Goal: Task Accomplishment & Management: Manage account settings

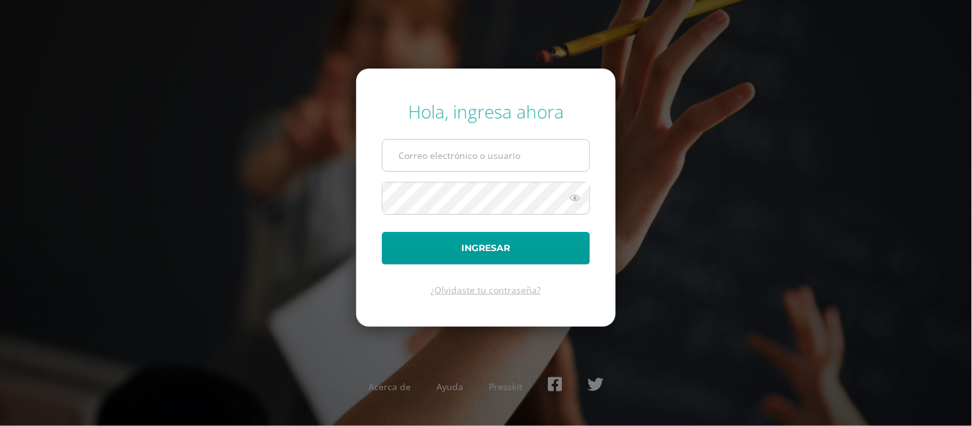
click at [486, 148] on input "text" at bounding box center [486, 155] width 207 height 31
type input "edssong@cig.edu.gt"
click at [382, 232] on button "Ingresar" at bounding box center [486, 248] width 208 height 33
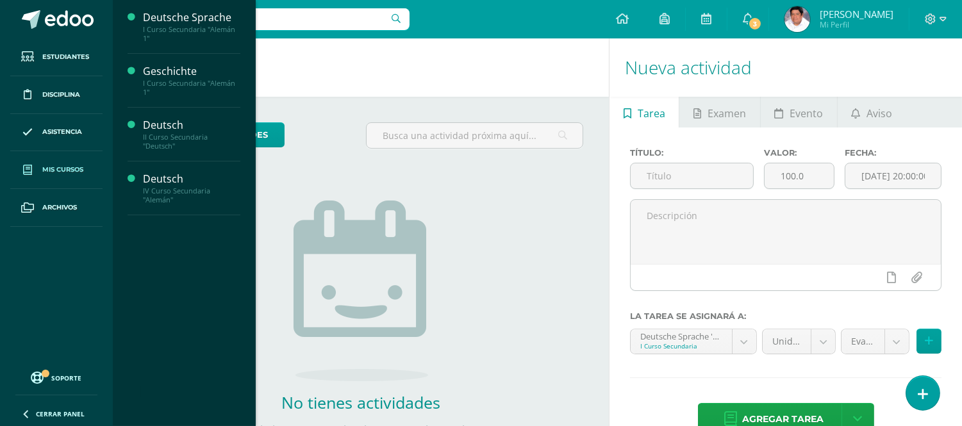
click at [62, 169] on span "Mis cursos" at bounding box center [62, 170] width 41 height 10
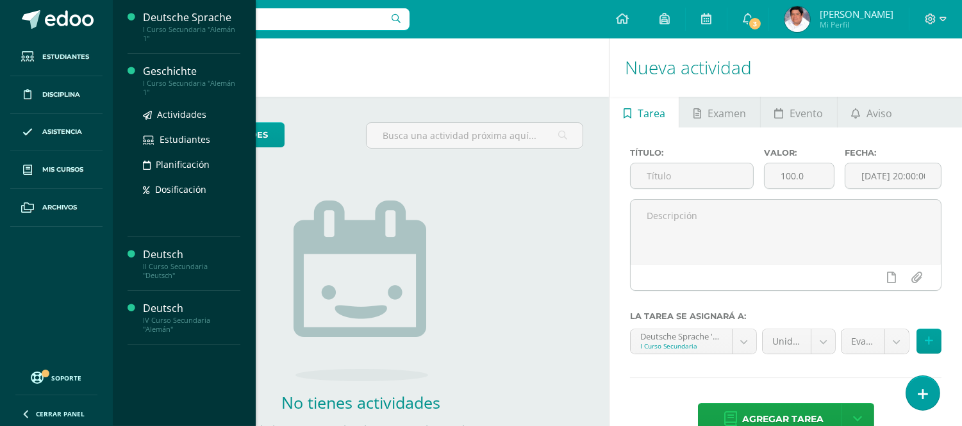
click at [178, 72] on div "Geschichte" at bounding box center [191, 71] width 97 height 15
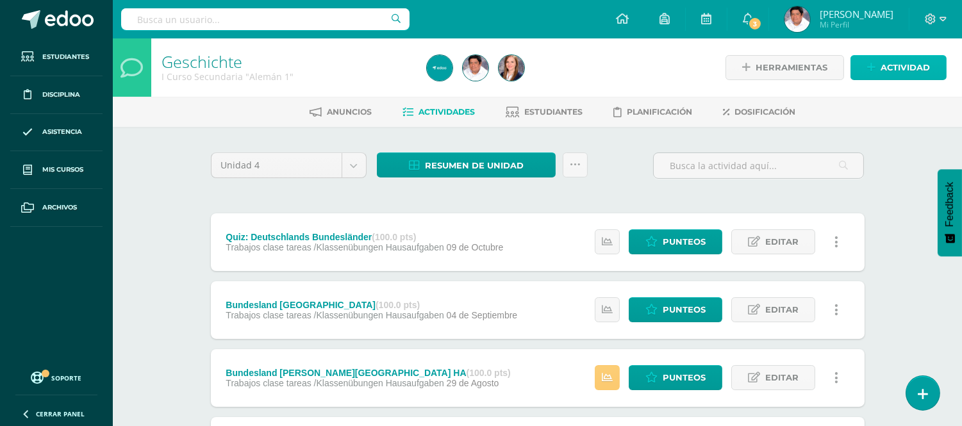
click at [877, 72] on link "Actividad" at bounding box center [898, 67] width 96 height 25
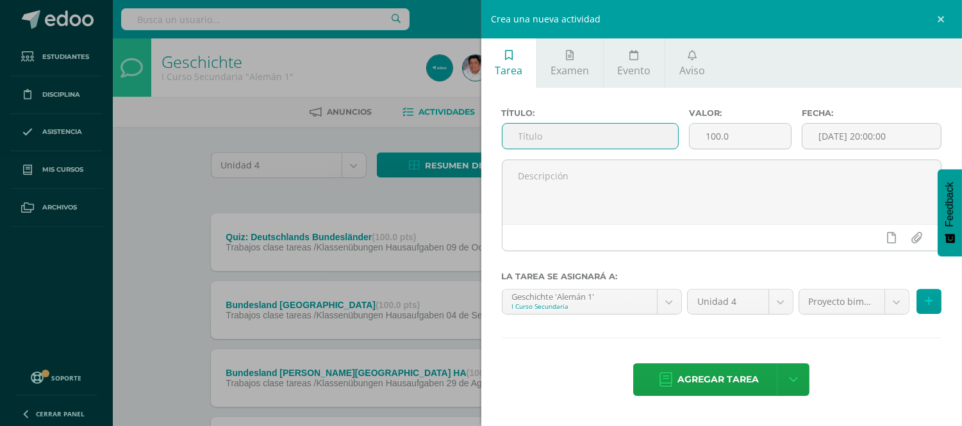
click at [556, 126] on input "text" at bounding box center [590, 136] width 176 height 25
click at [568, 138] on input "text" at bounding box center [590, 136] width 176 height 25
paste input "Phase: Informationssuche für das Projekt des Bimesters 2025-09-10"
type input "Phase: Informationssuche für das Projekt des Bimesters"
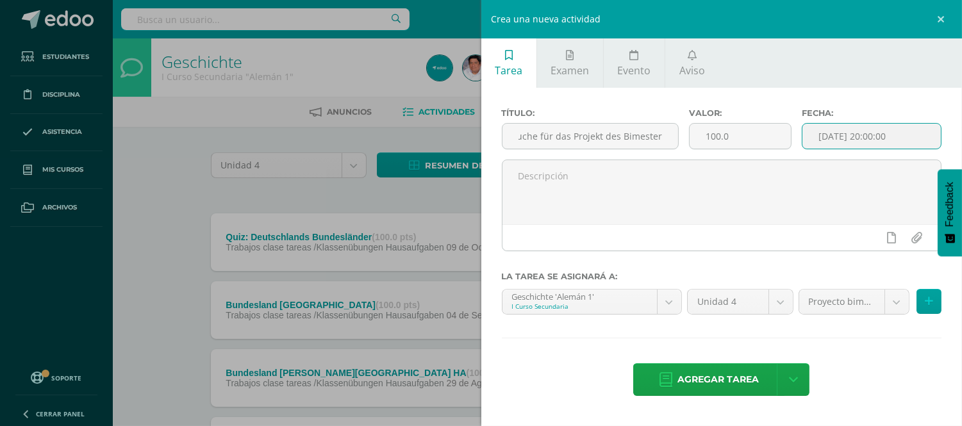
click at [854, 133] on input "[DATE] 20:00:00" at bounding box center [871, 136] width 138 height 25
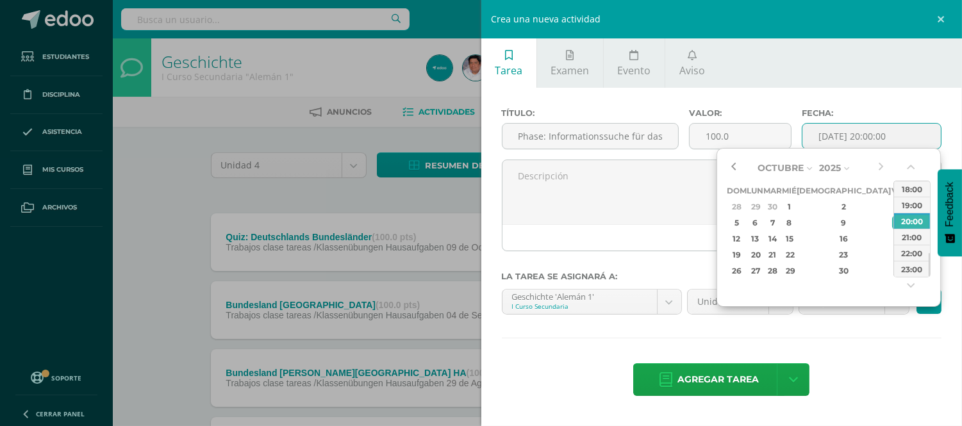
click at [733, 165] on button "button" at bounding box center [733, 167] width 13 height 19
click at [795, 223] on div "10" at bounding box center [789, 222] width 12 height 15
click at [908, 195] on div "08:00" at bounding box center [912, 195] width 36 height 16
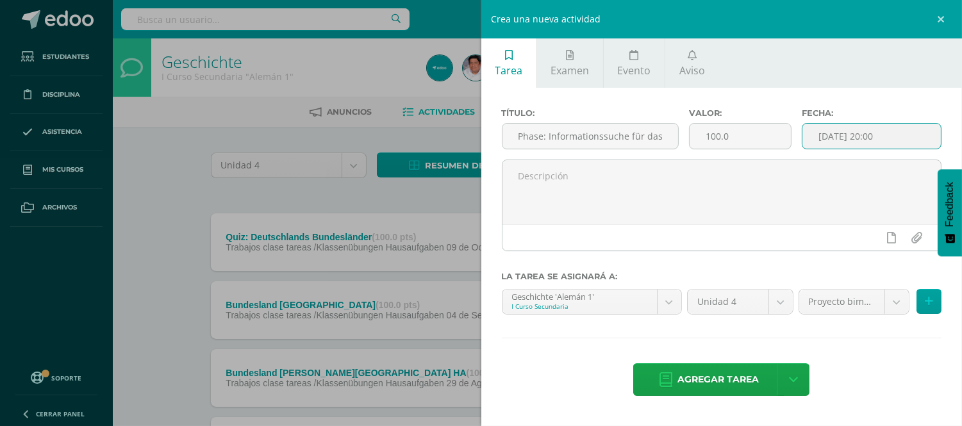
type input "2025-09-10 08:00"
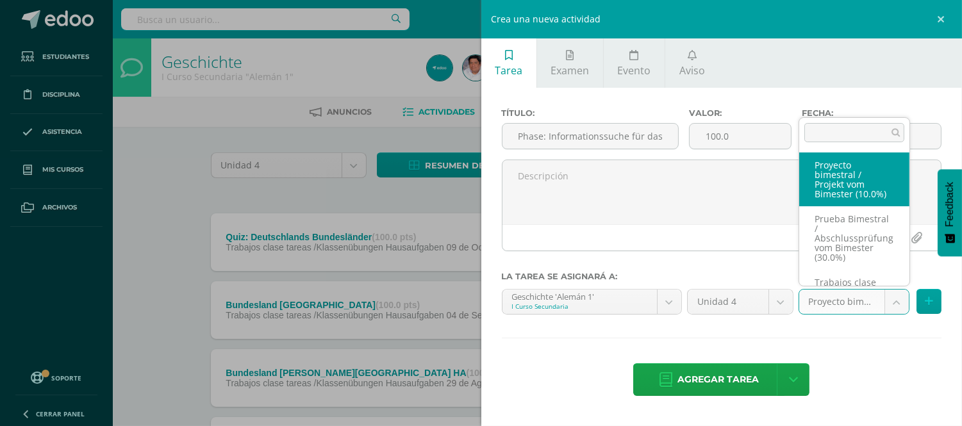
click at [900, 304] on body "Estudiantes Disciplina Asistencia Mis cursos Archivos Soporte Ayuda Reportar un…" at bounding box center [481, 314] width 962 height 628
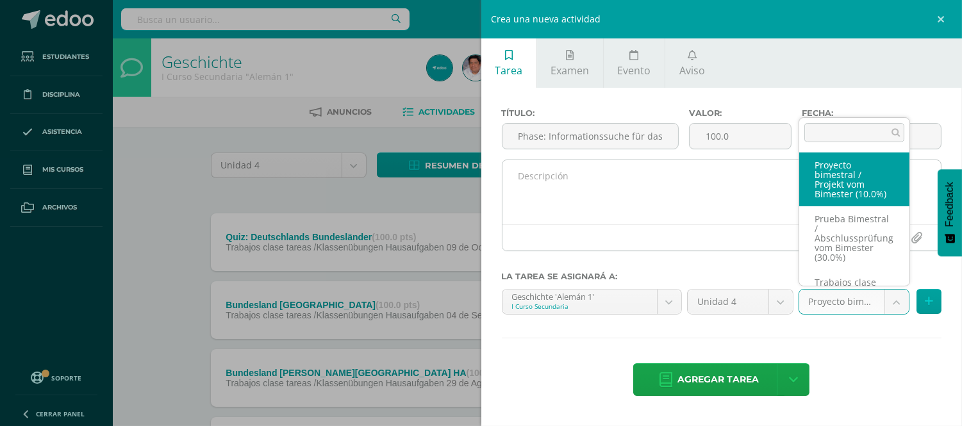
select select "232841"
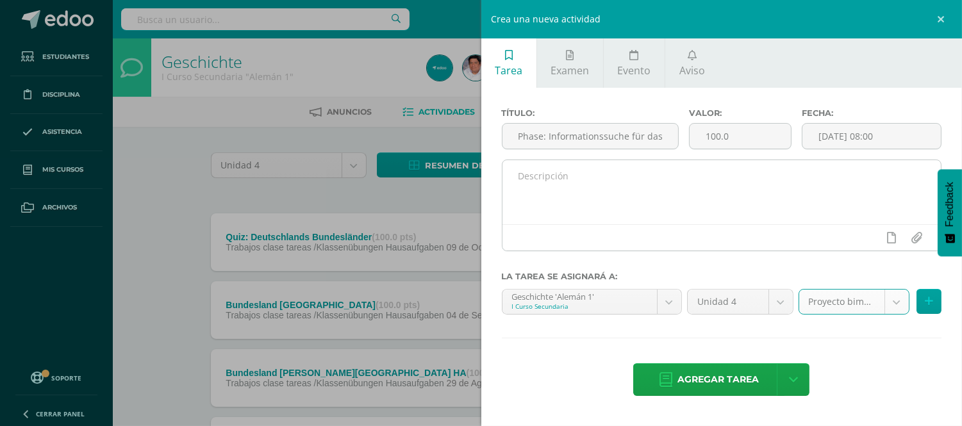
click at [554, 194] on textarea at bounding box center [721, 192] width 439 height 64
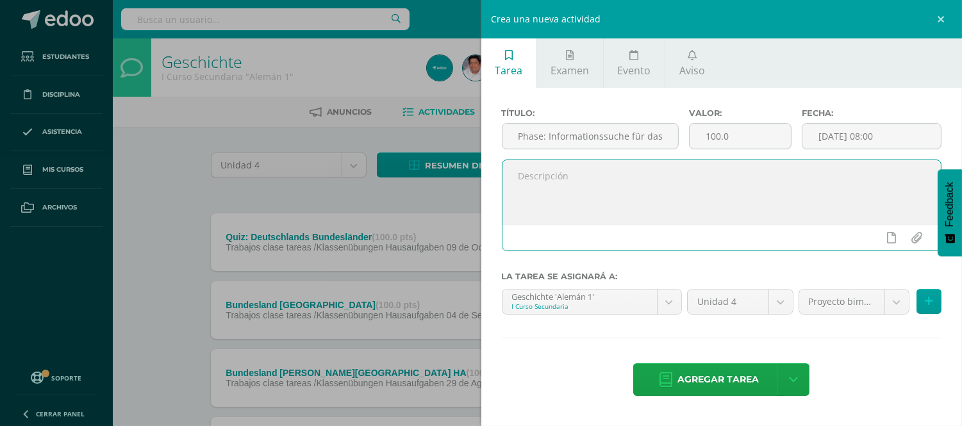
paste textarea "Die Schülerinnen und [PERSON_NAME] recherchieren eigenständig Informationen zur…"
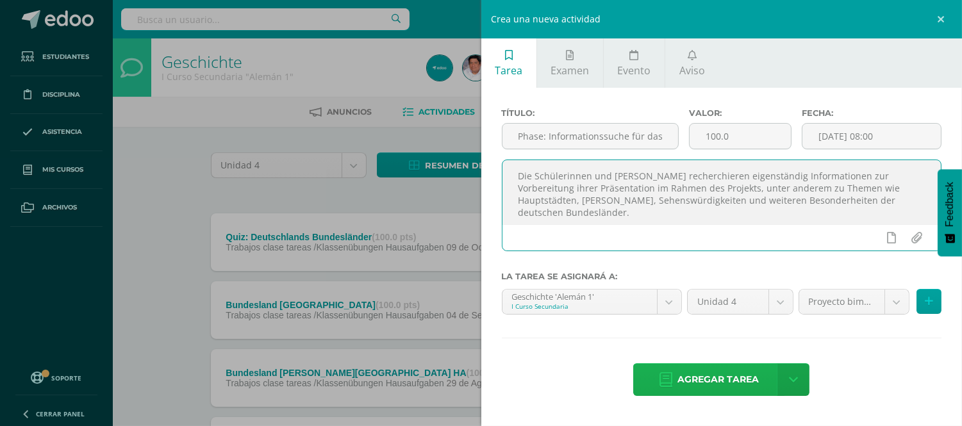
type textarea "Die Schülerinnen und [PERSON_NAME] recherchieren eigenständig Informationen zur…"
click at [690, 375] on span "Agregar tarea" at bounding box center [717, 379] width 81 height 31
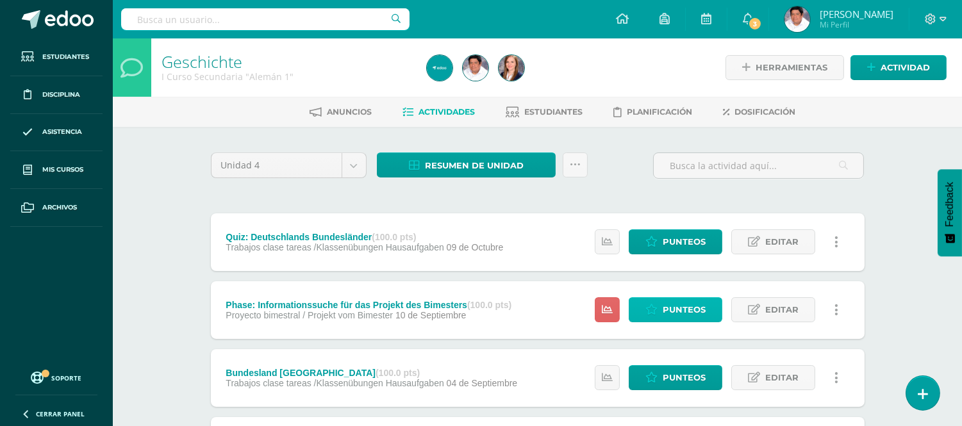
click at [674, 305] on span "Punteos" at bounding box center [684, 310] width 43 height 24
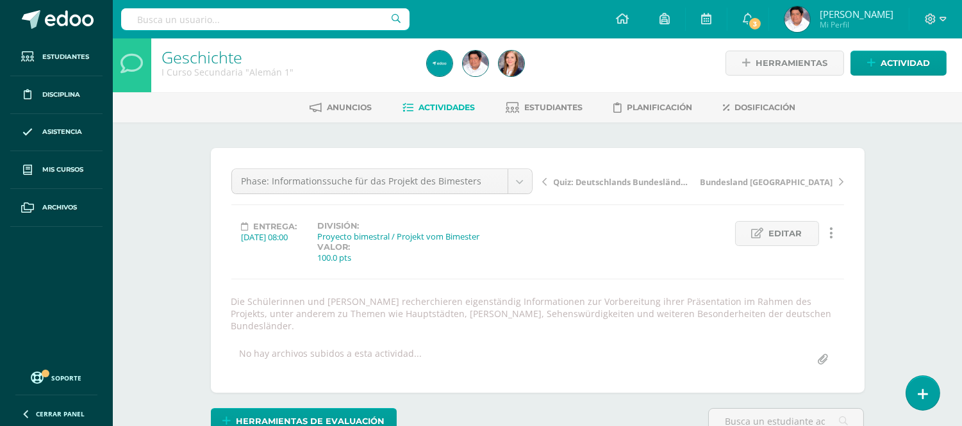
scroll to position [5, 0]
click at [792, 222] on span "Editar" at bounding box center [785, 233] width 33 height 24
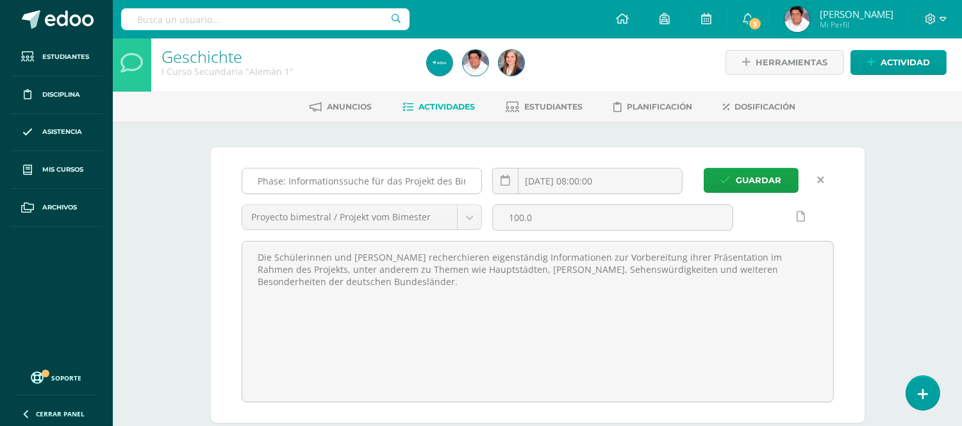
click at [436, 179] on input "Phase: Informationssuche für das Projekt des Bimesters" at bounding box center [362, 181] width 240 height 25
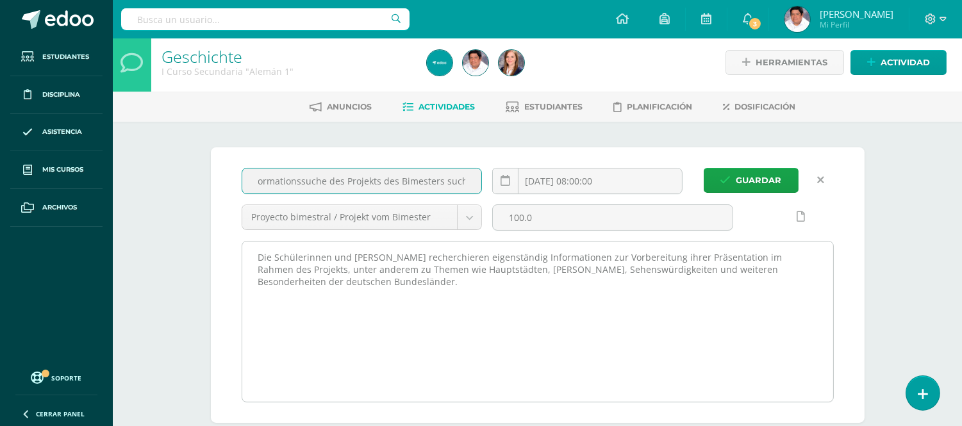
scroll to position [0, 48]
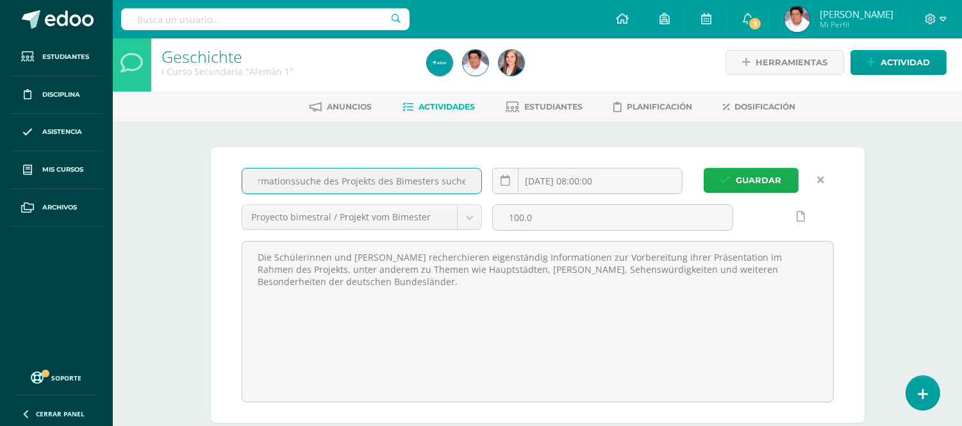
type input "Phase: Informationssuche des Projekts des Bimesters suchen"
click at [767, 176] on span "Guardar" at bounding box center [759, 181] width 46 height 24
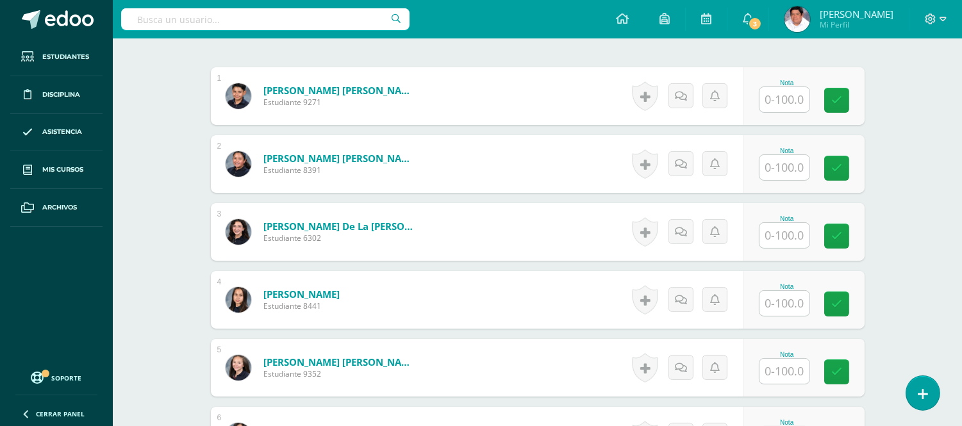
scroll to position [433, 0]
click at [784, 90] on input "text" at bounding box center [784, 99] width 50 height 25
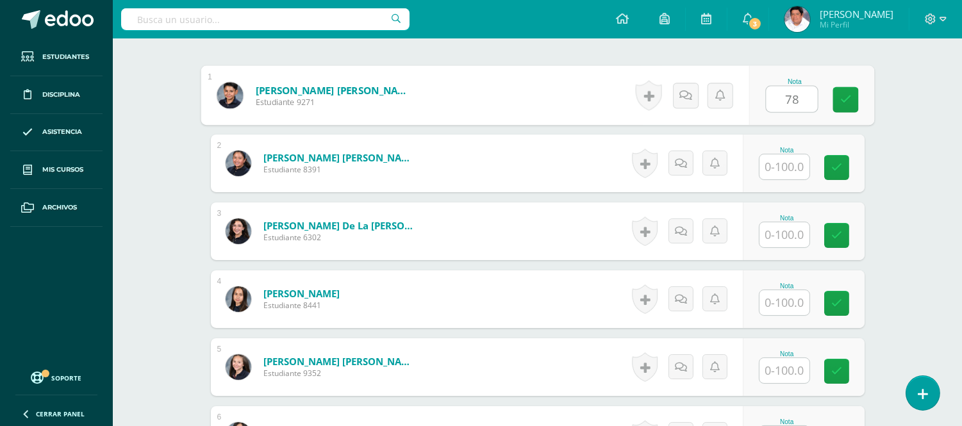
type input "78"
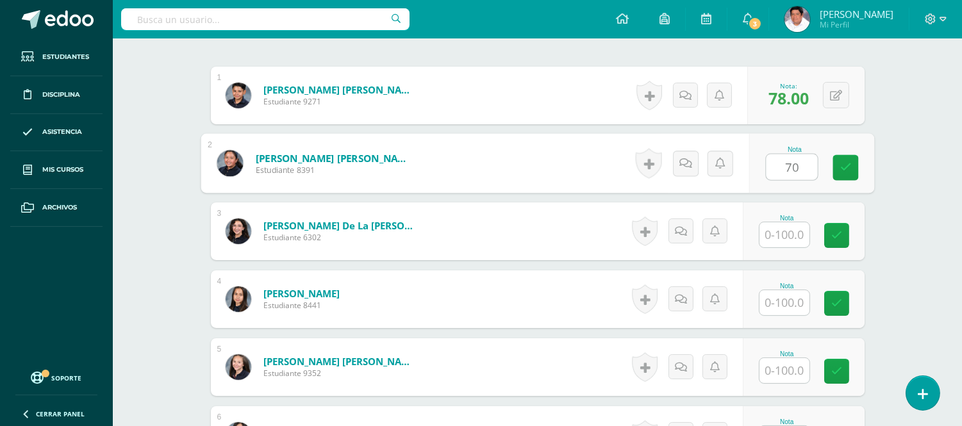
type input "70"
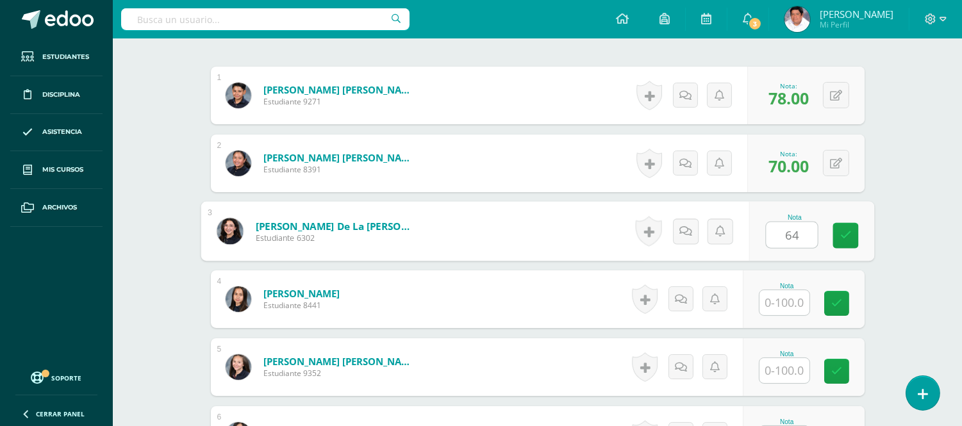
type input "64"
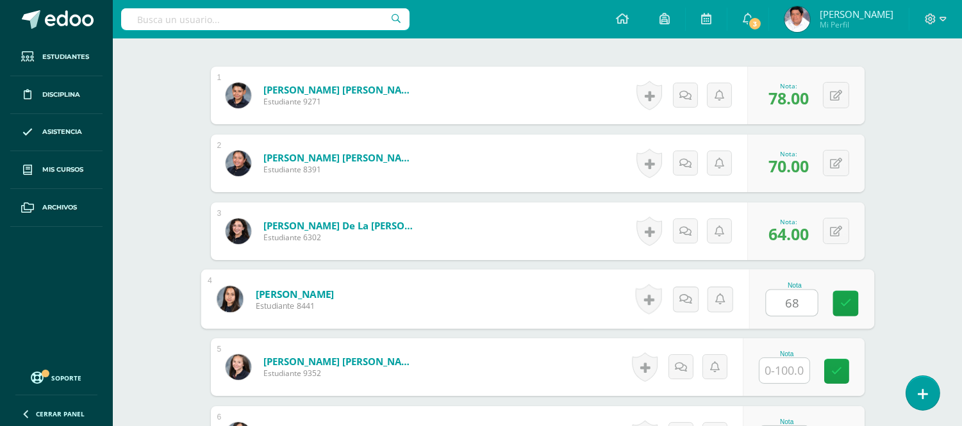
type input "68"
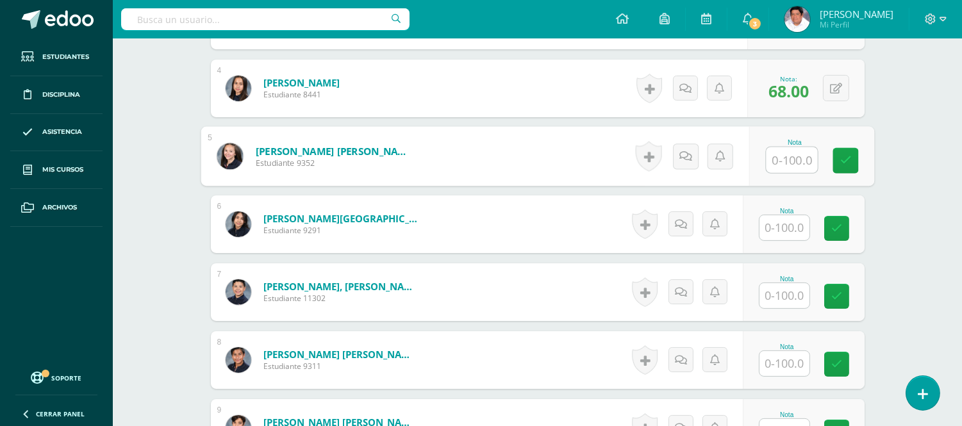
scroll to position [646, 0]
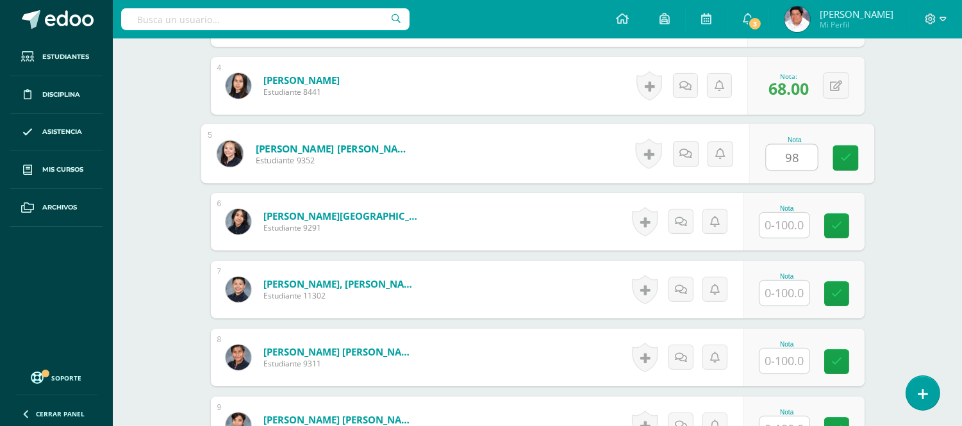
type input "98"
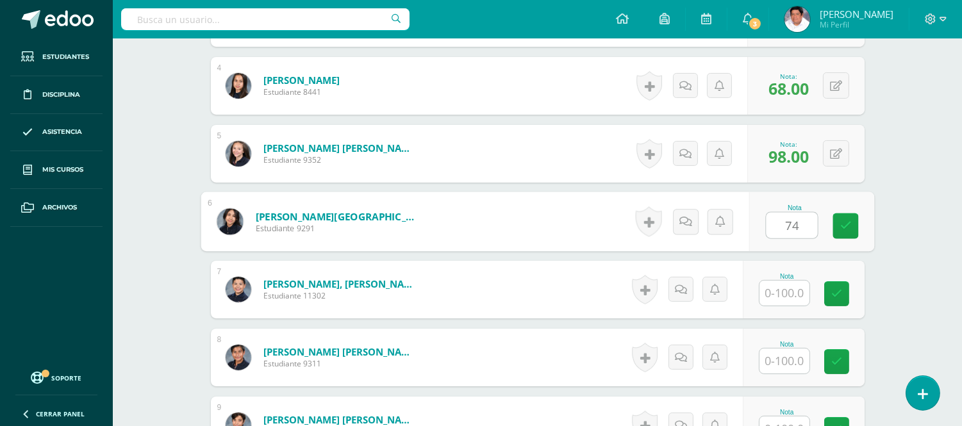
type input "74"
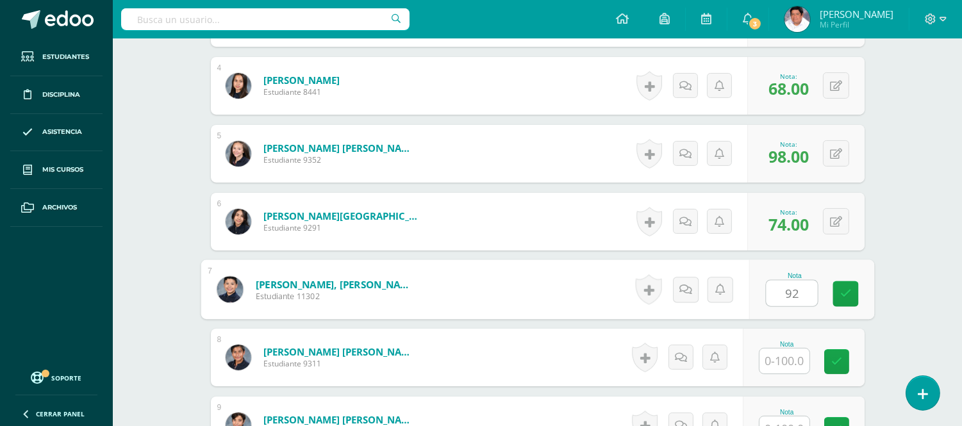
type input "92"
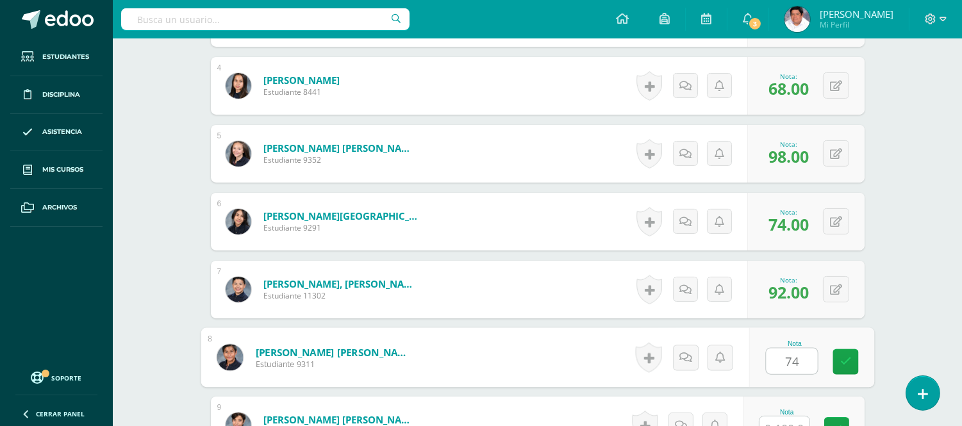
type input "74"
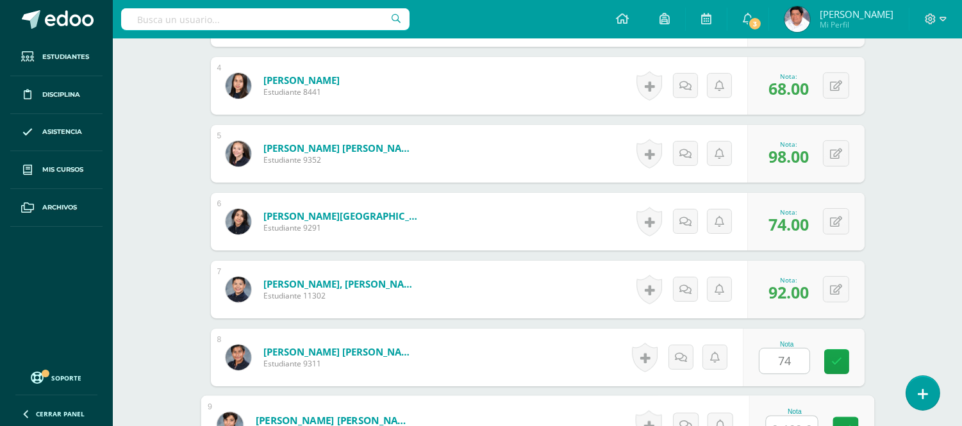
scroll to position [649, 0]
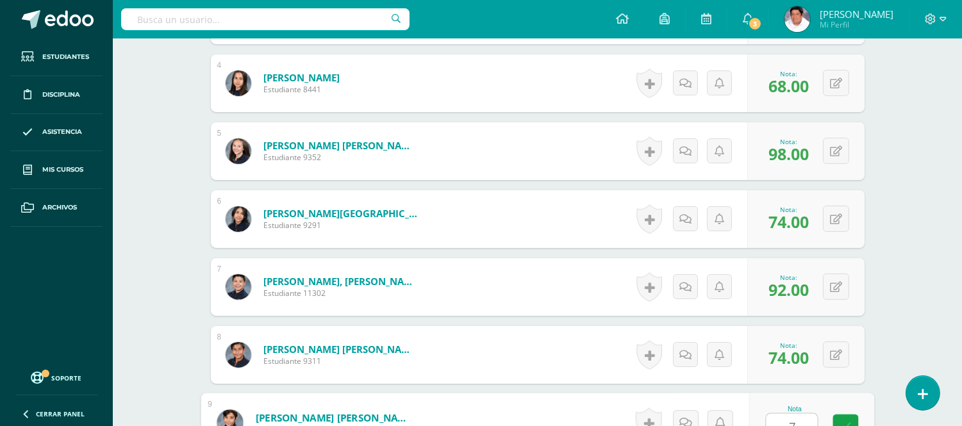
type input "70"
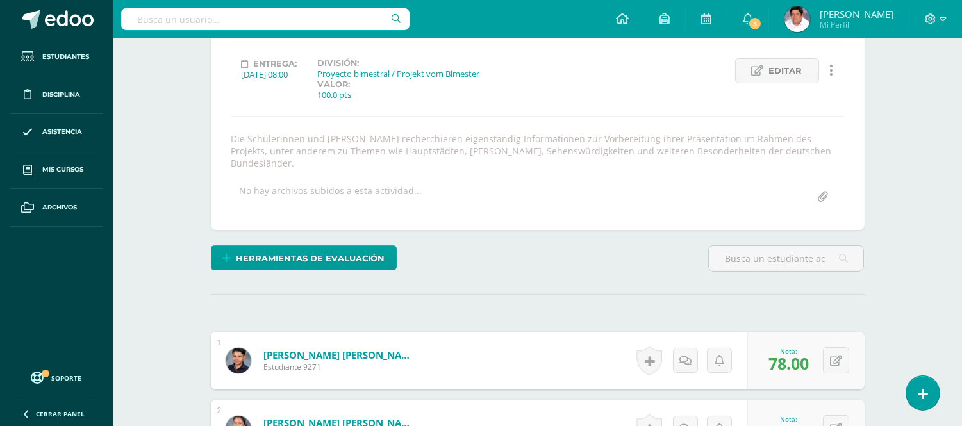
scroll to position [0, 0]
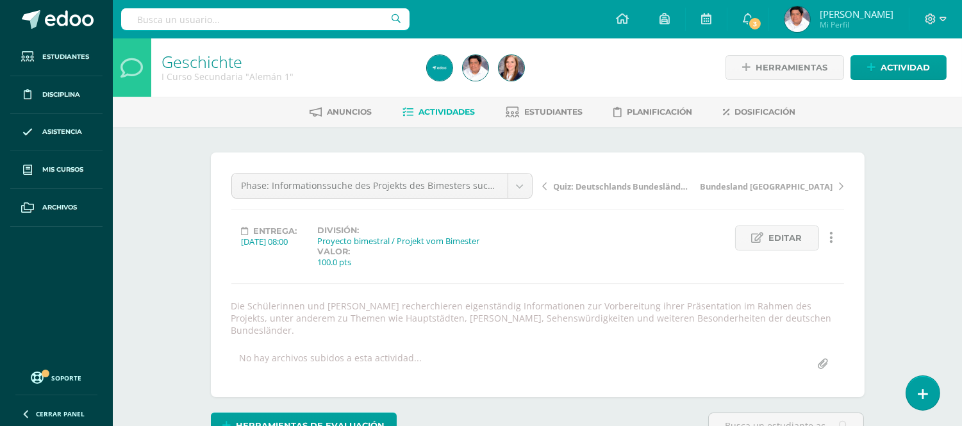
click at [437, 110] on span "Actividades" at bounding box center [447, 112] width 56 height 10
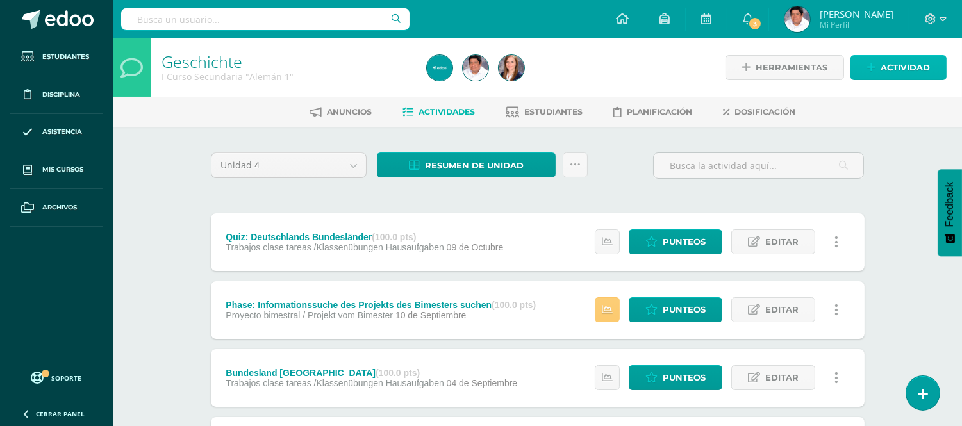
click at [879, 68] on link "Actividad" at bounding box center [898, 67] width 96 height 25
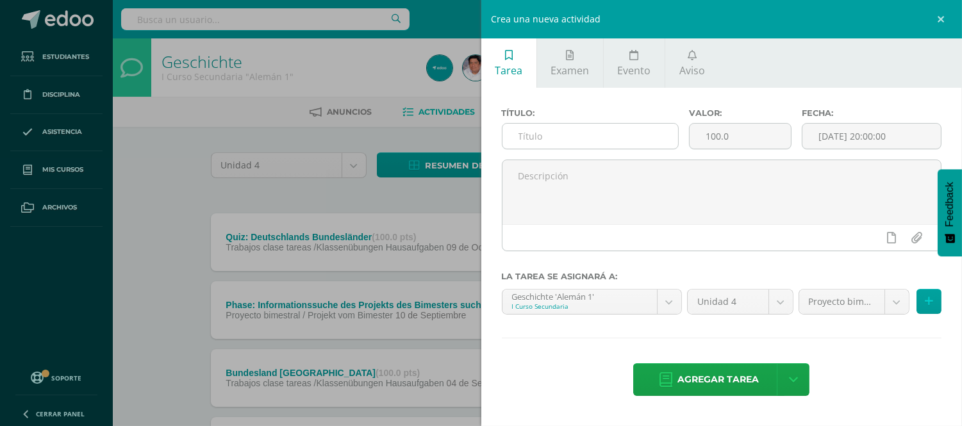
click at [565, 138] on input "text" at bounding box center [590, 136] width 176 height 25
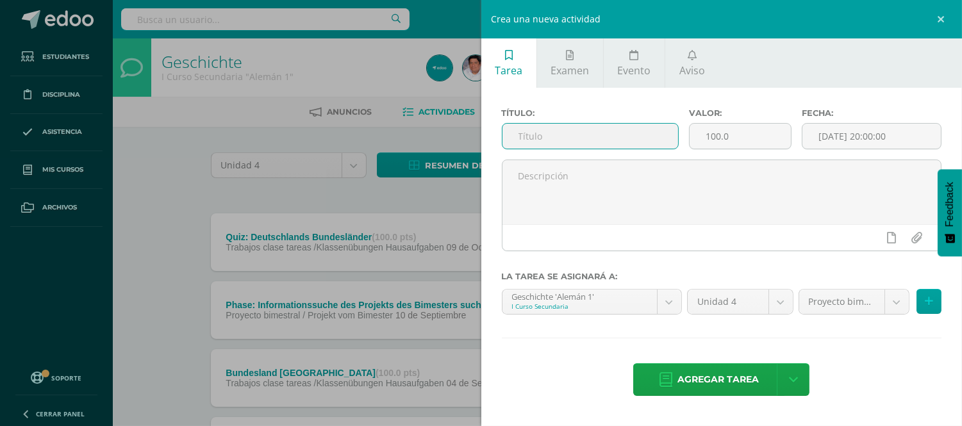
paste input "Phase: Informationen für das Projek zusammenfassen"
type input "Phase: Informationen für das Projek zusammenfassen"
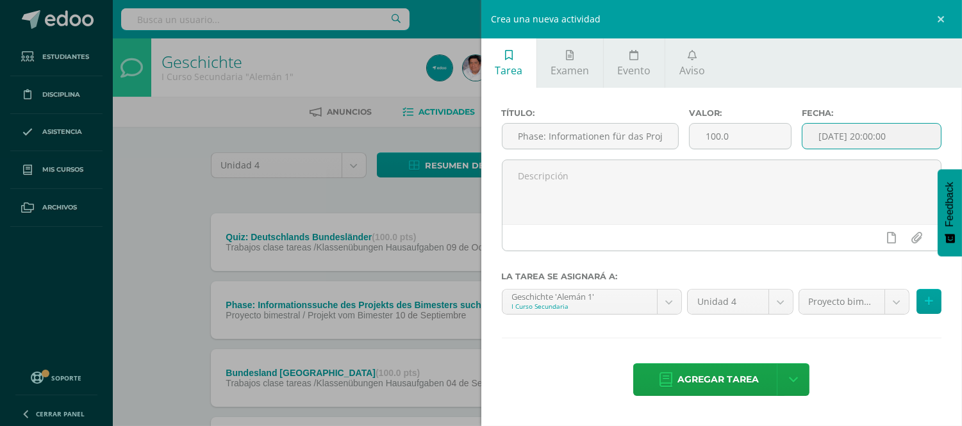
click at [883, 136] on input "[DATE] 20:00:00" at bounding box center [871, 136] width 138 height 25
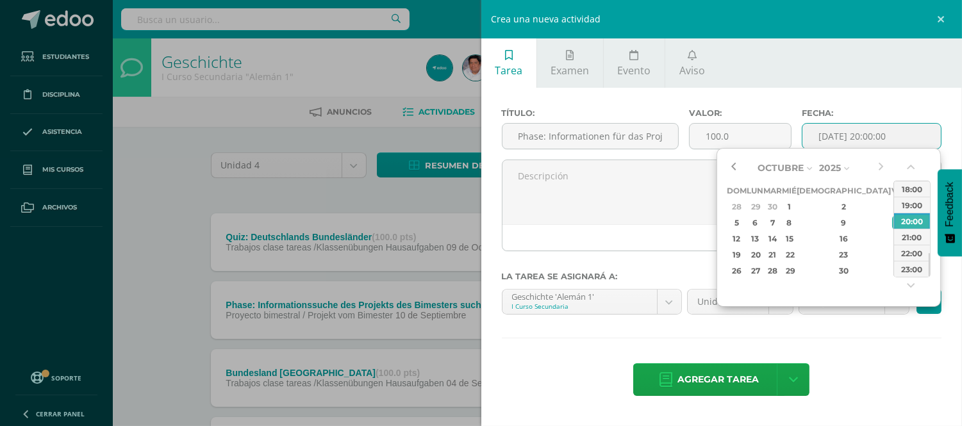
click at [728, 165] on button "button" at bounding box center [733, 167] width 13 height 19
click at [780, 253] on div "23" at bounding box center [772, 254] width 15 height 15
click at [910, 245] on div "08:00" at bounding box center [912, 246] width 36 height 16
type input "2025-09-23 08:00"
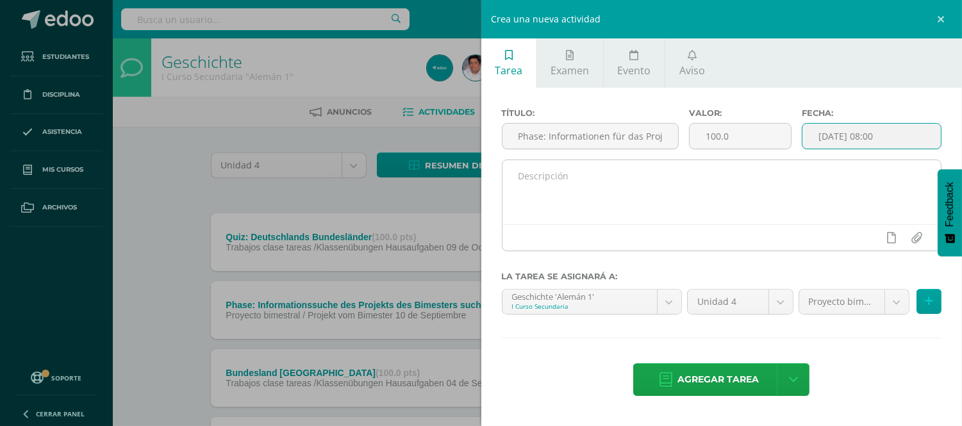
click at [574, 185] on textarea at bounding box center [721, 192] width 439 height 64
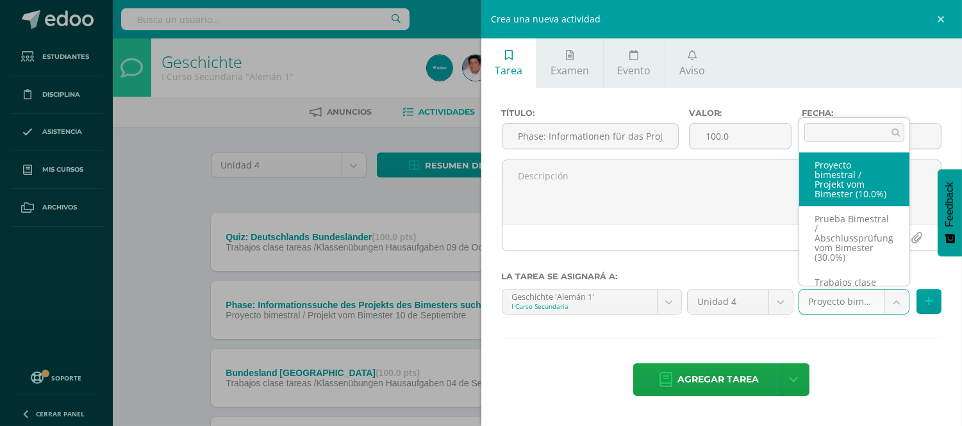
click at [899, 304] on body "Estudiantes Disciplina Asistencia Mis cursos Archivos Soporte Ayuda Reportar un…" at bounding box center [481, 348] width 962 height 696
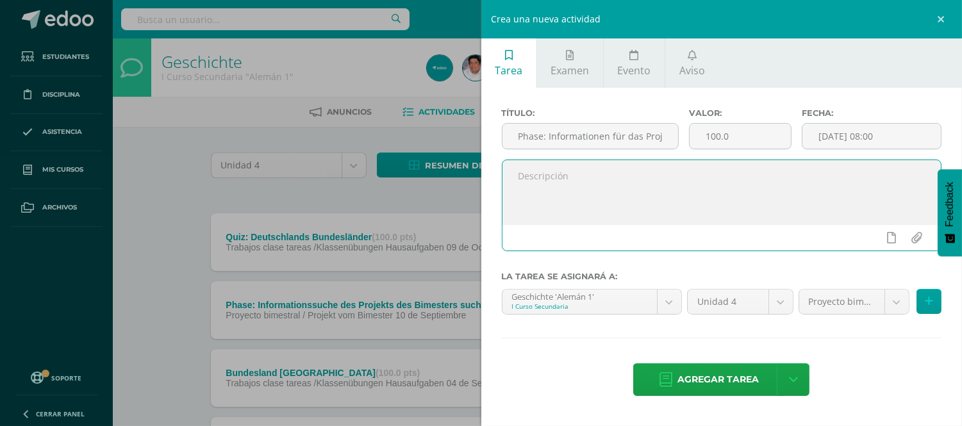
click at [625, 191] on textarea at bounding box center [721, 192] width 439 height 64
paste textarea "Die Schülerinnen und [PERSON_NAME] recherchieren eigenständig Informationen zur…"
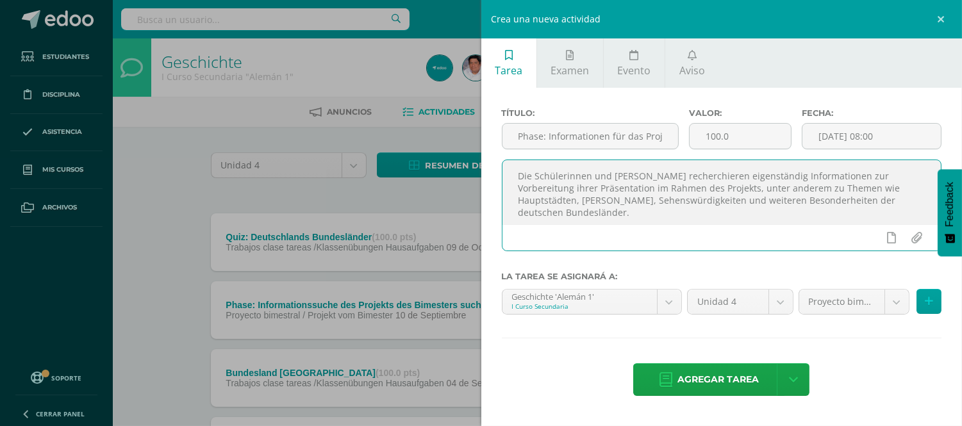
drag, startPoint x: 863, startPoint y: 203, endPoint x: 488, endPoint y: 170, distance: 376.4
click at [488, 170] on div "Título: Phase: Informationen für das Projek zusammenfassen Valor: 100.0 Fecha: …" at bounding box center [721, 253] width 481 height 331
paste textarea "sammeln relevante Informationen und strukturieren sie für ihr Projekt. Am Ende …"
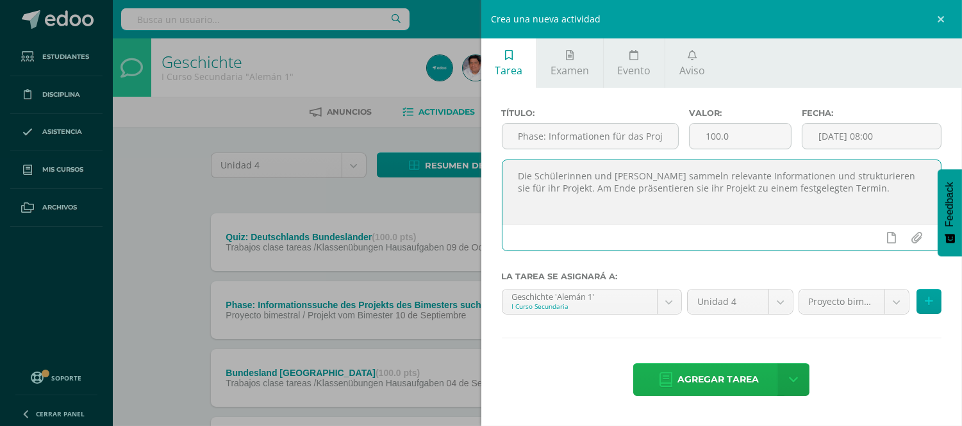
type textarea "Die Schülerinnen und [PERSON_NAME] sammeln relevante Informationen und struktur…"
click at [693, 376] on span "Agregar tarea" at bounding box center [717, 379] width 81 height 31
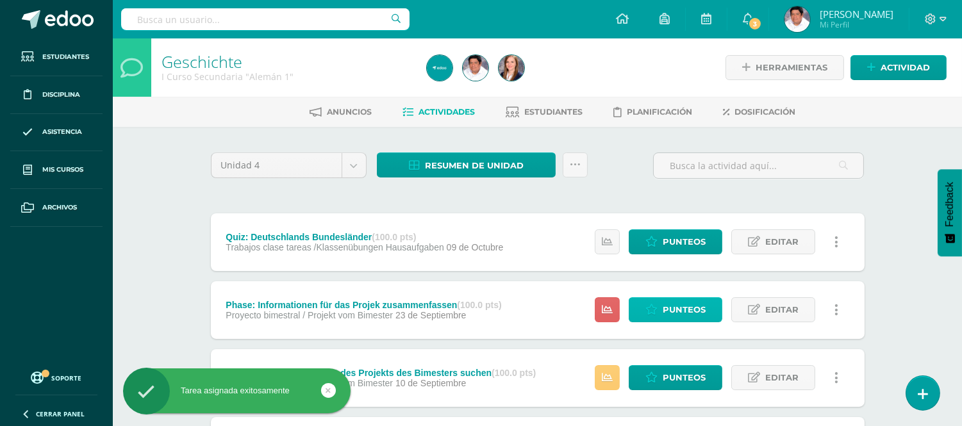
click at [670, 304] on span "Punteos" at bounding box center [684, 310] width 43 height 24
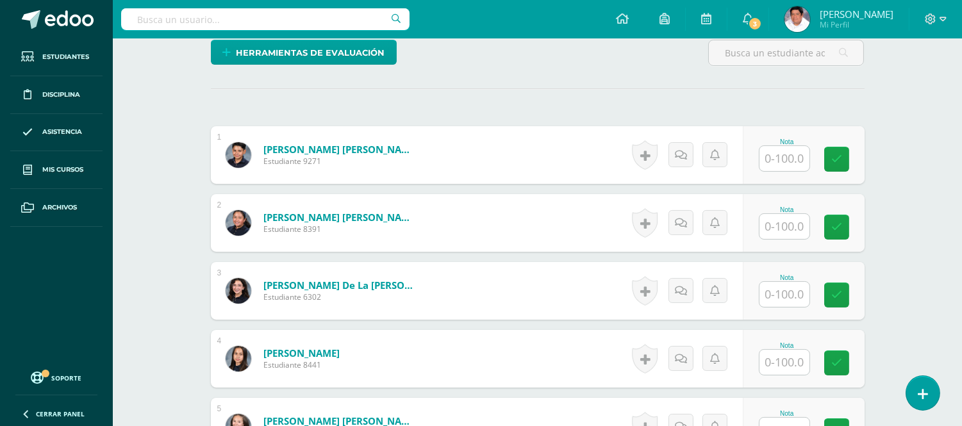
scroll to position [361, 0]
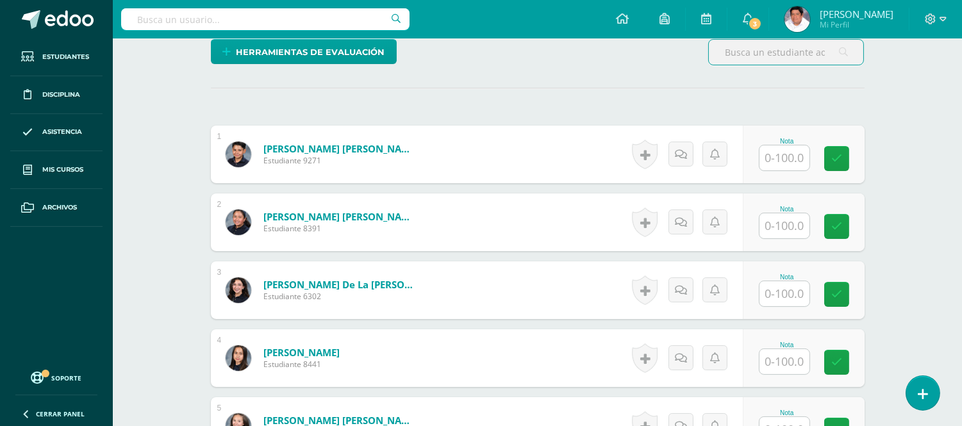
click at [773, 158] on input "text" at bounding box center [784, 157] width 50 height 25
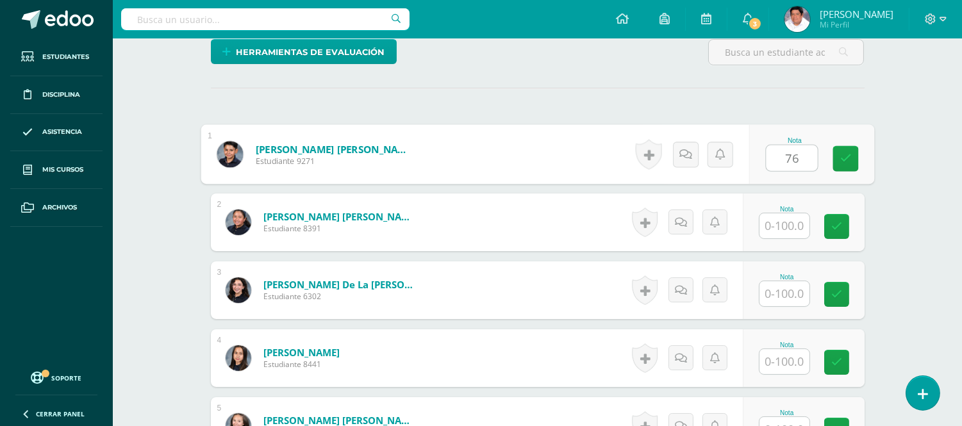
type input "76"
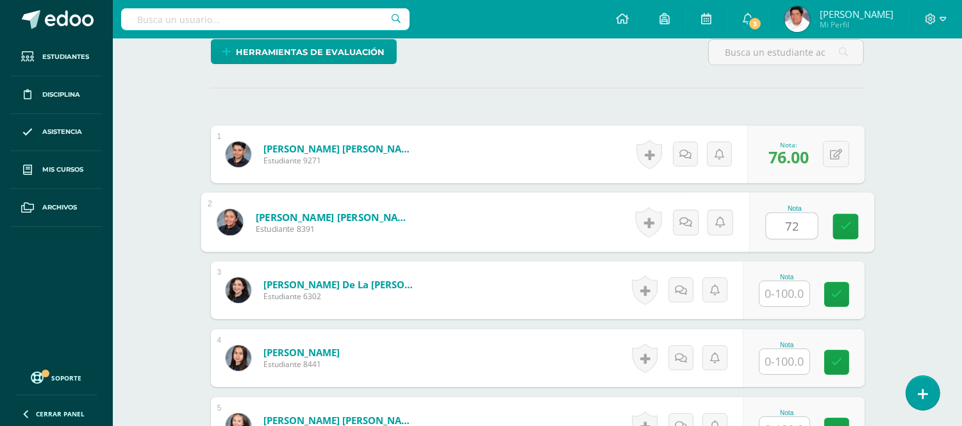
type input "72"
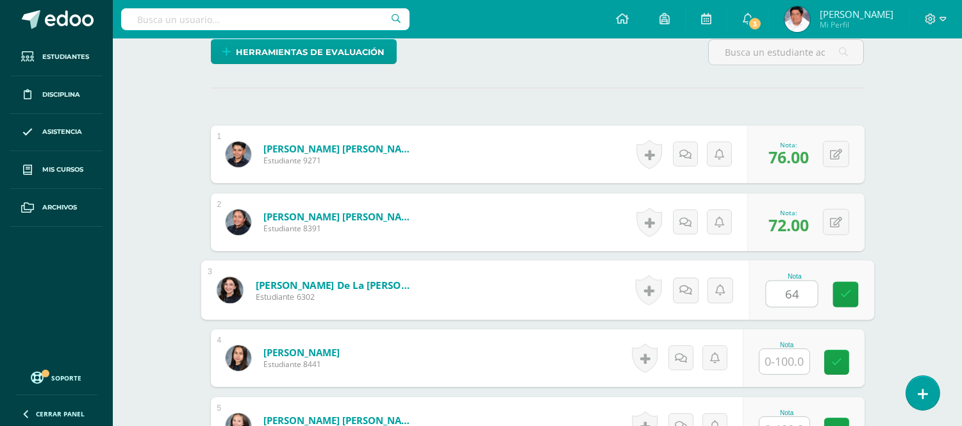
type input "64"
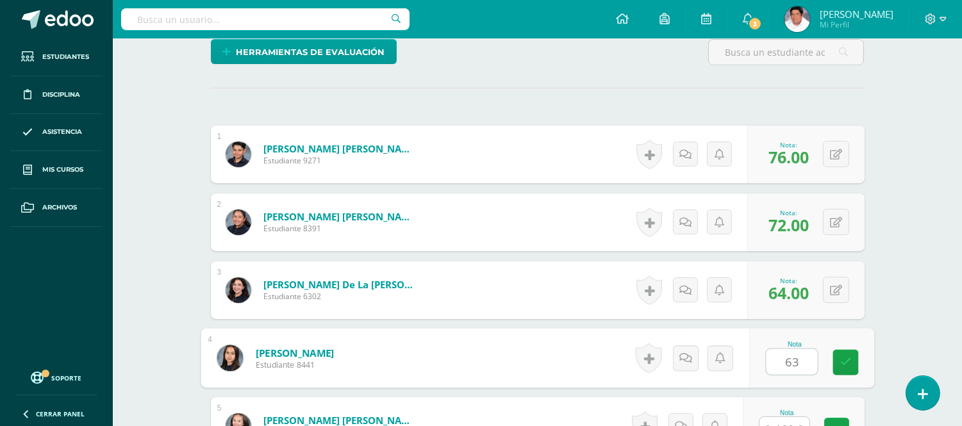
type input "63"
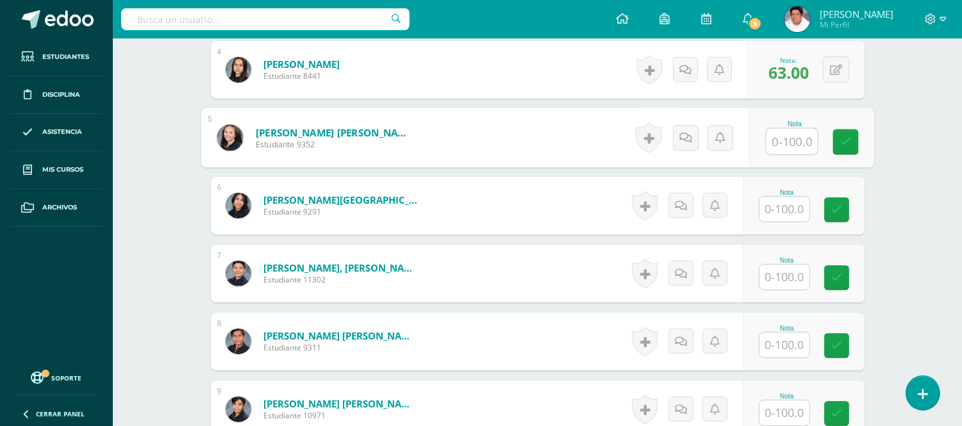
scroll to position [662, 0]
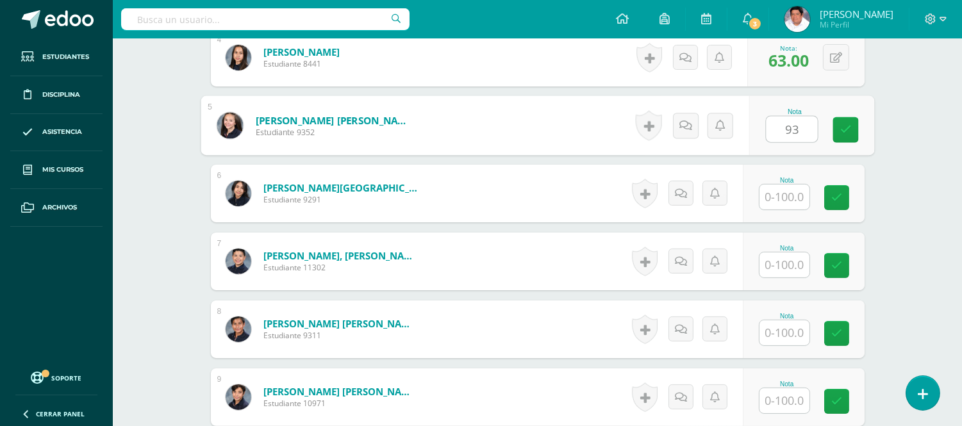
type input "93"
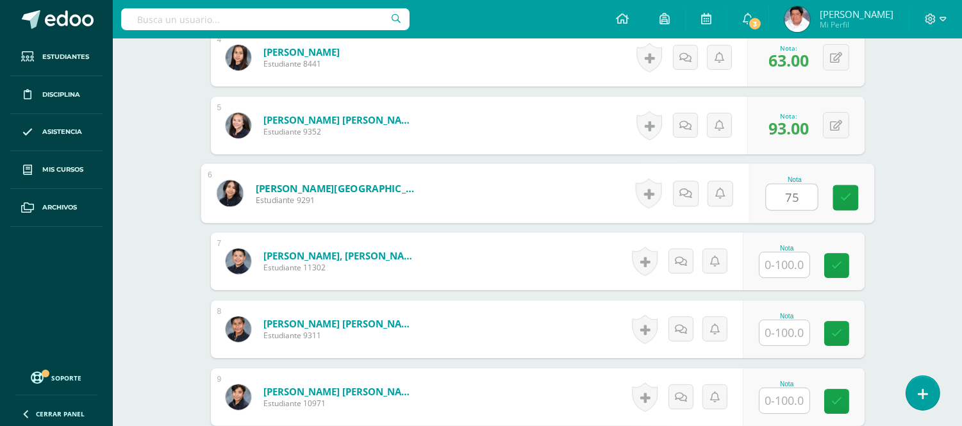
type input "75"
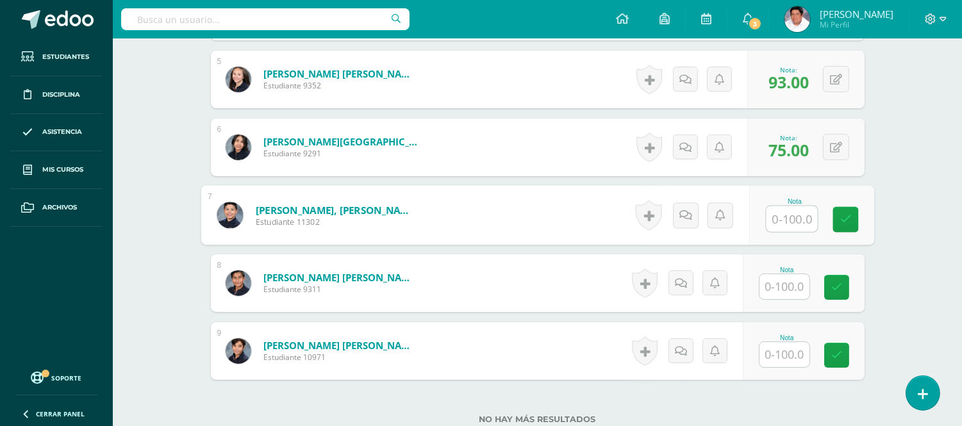
scroll to position [733, 0]
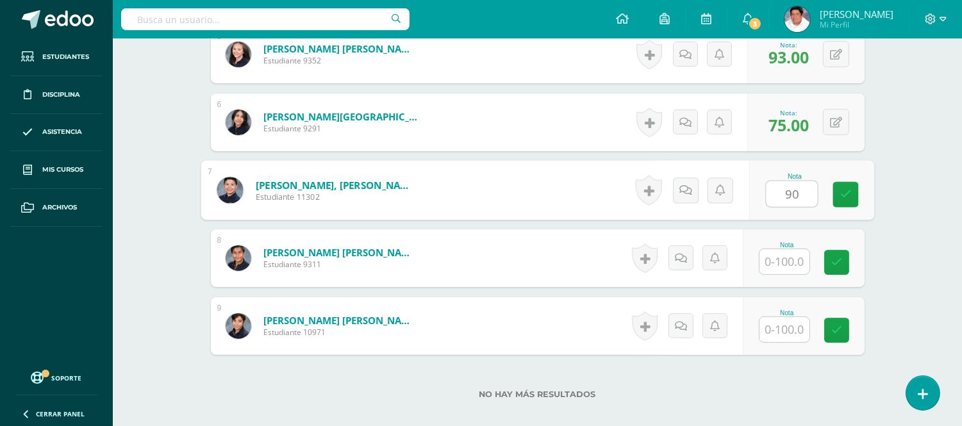
type input "90"
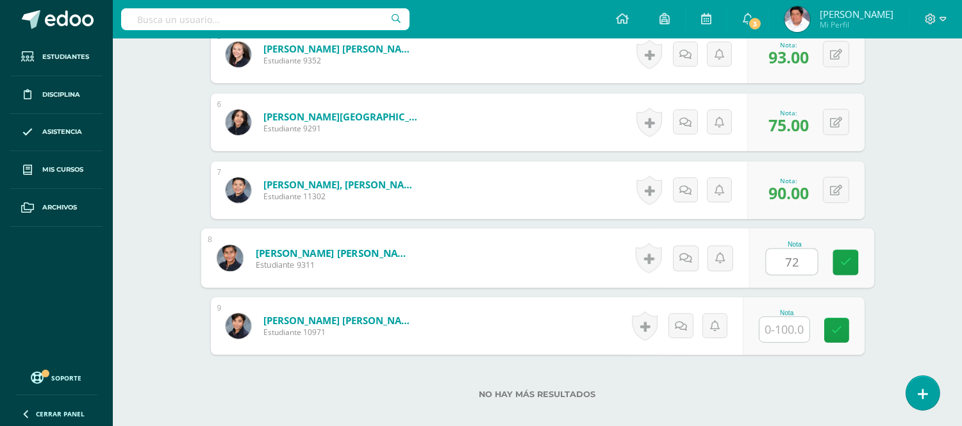
type input "72"
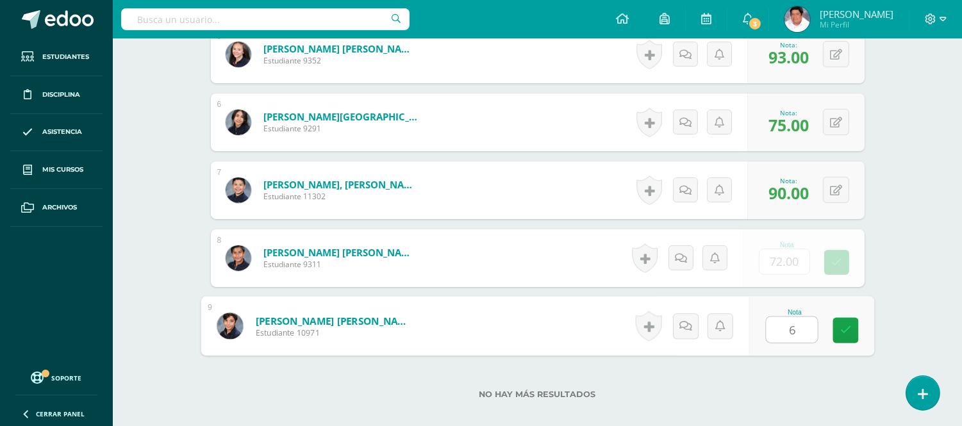
type input "66"
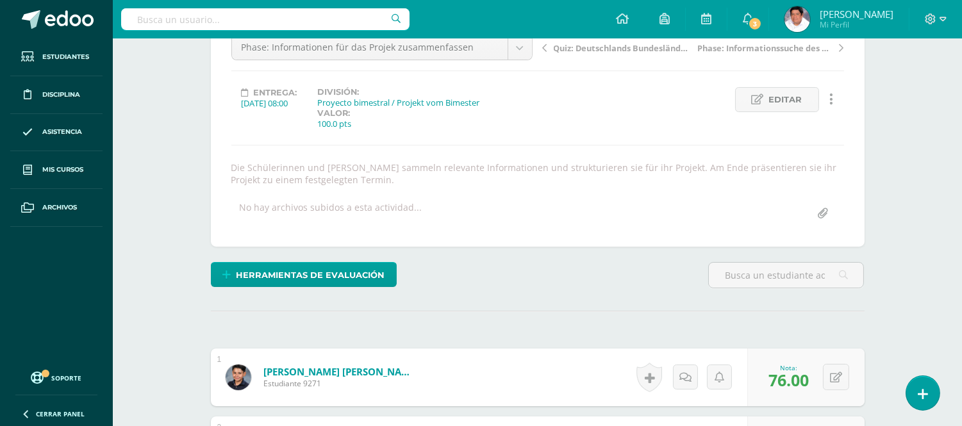
scroll to position [0, 0]
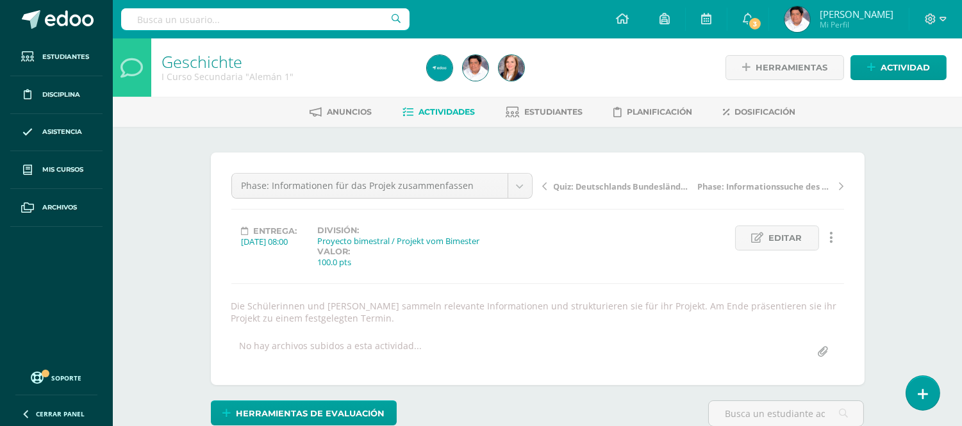
click at [442, 111] on span "Actividades" at bounding box center [447, 112] width 56 height 10
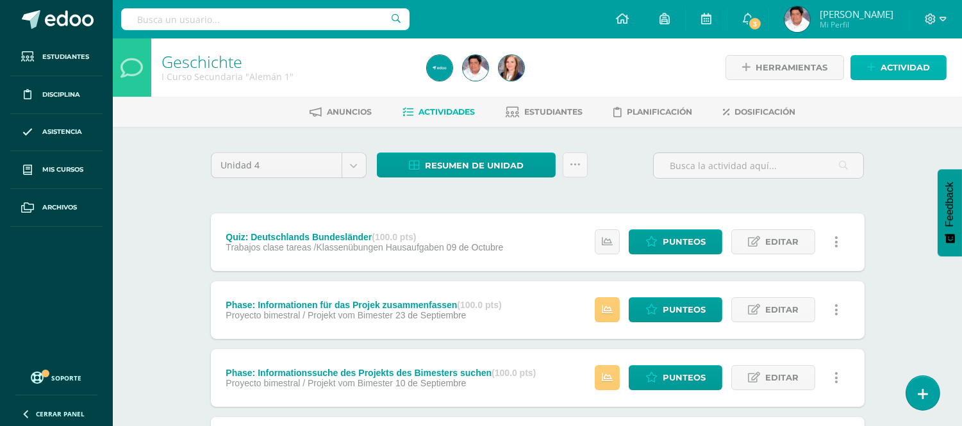
click at [890, 62] on span "Actividad" at bounding box center [905, 68] width 49 height 24
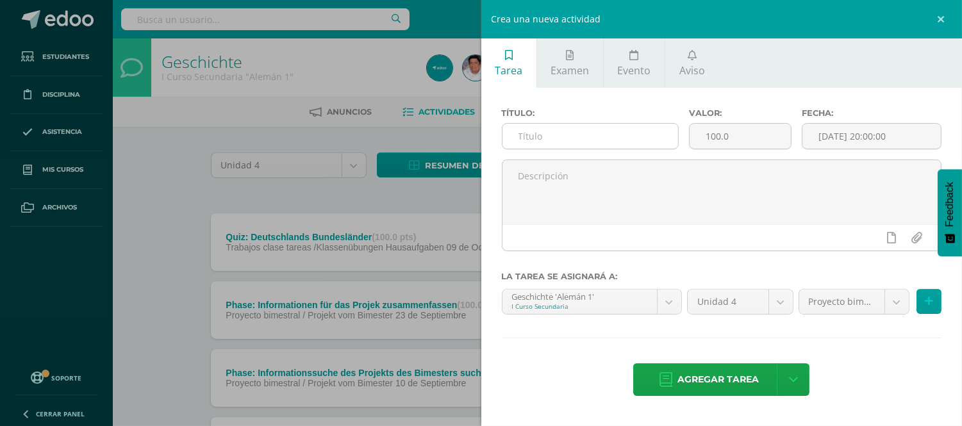
click at [575, 133] on input "text" at bounding box center [590, 136] width 176 height 25
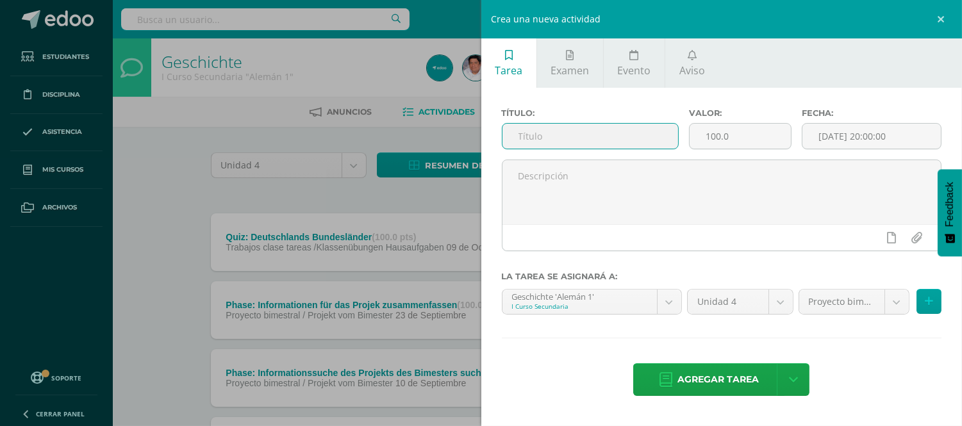
paste input "Projekt des 4. Bimesters"
type input "Projekt des 4. Bimesters"
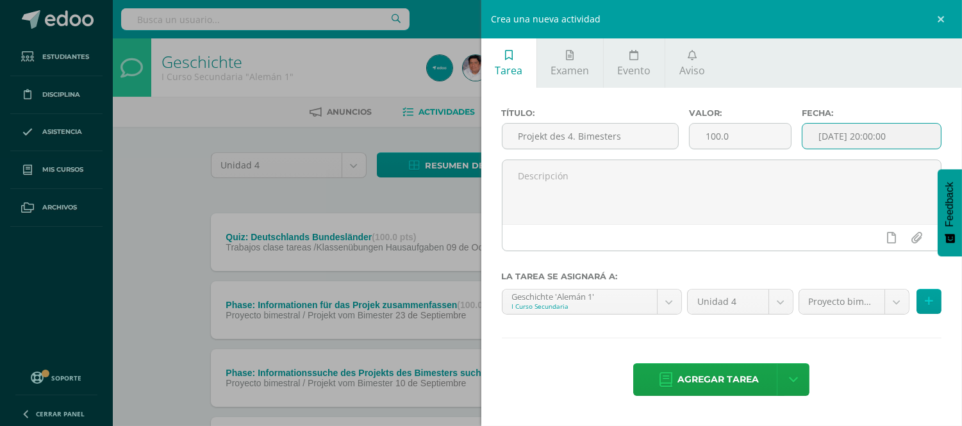
click at [904, 137] on input "[DATE] 20:00:00" at bounding box center [871, 136] width 138 height 25
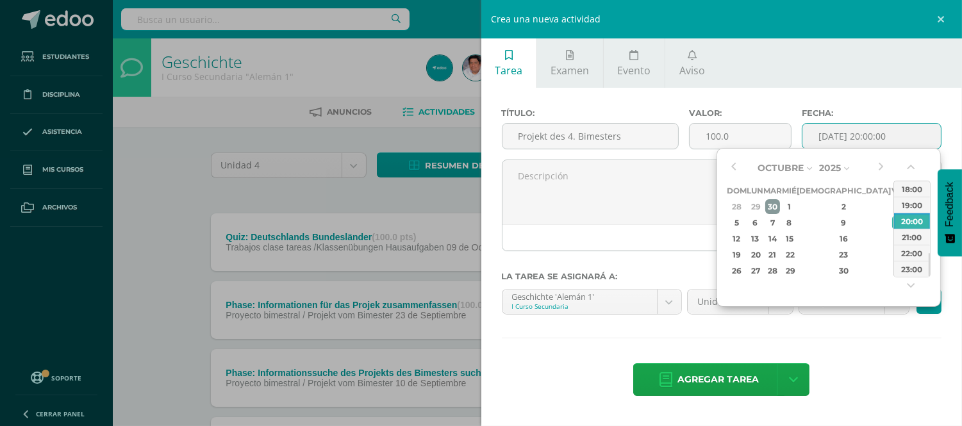
click at [780, 207] on div "30" at bounding box center [772, 206] width 15 height 15
click at [913, 194] on div "08:00" at bounding box center [912, 195] width 36 height 16
type input "2025-09-30 08:00"
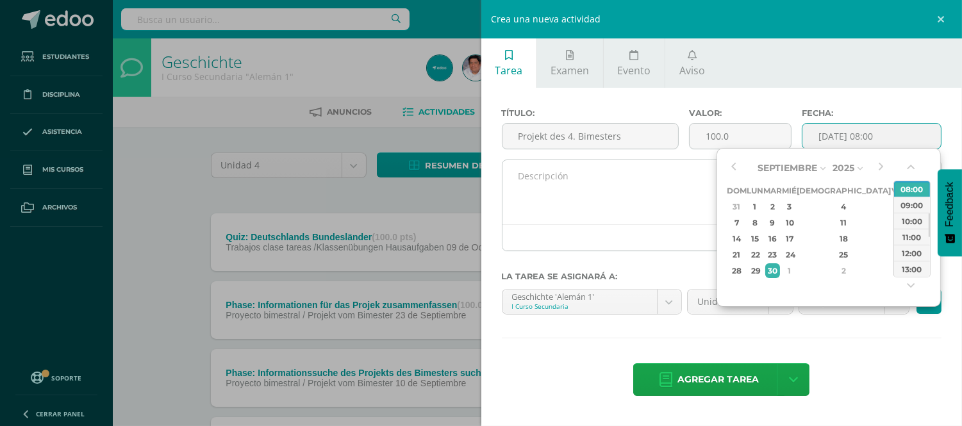
click at [585, 182] on textarea at bounding box center [721, 192] width 439 height 64
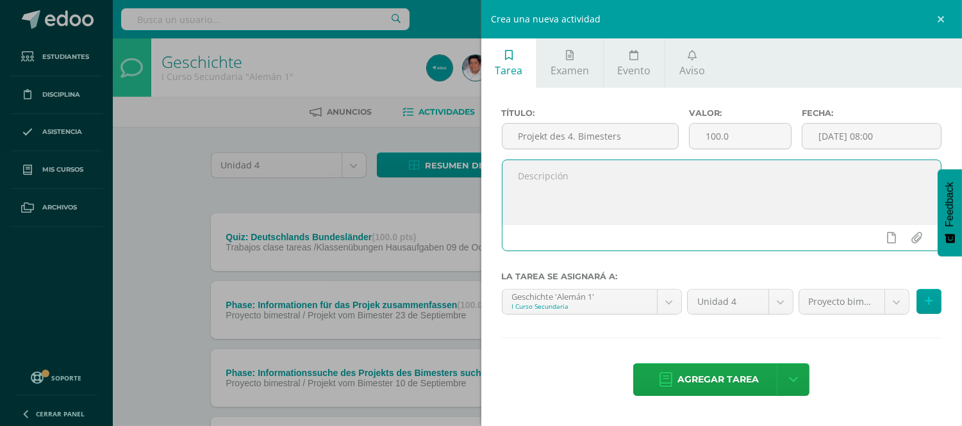
paste textarea "Thema: Die Bundesländer [GEOGRAPHIC_DATA] Inhalt: Darstellung der Hauptstädte, …"
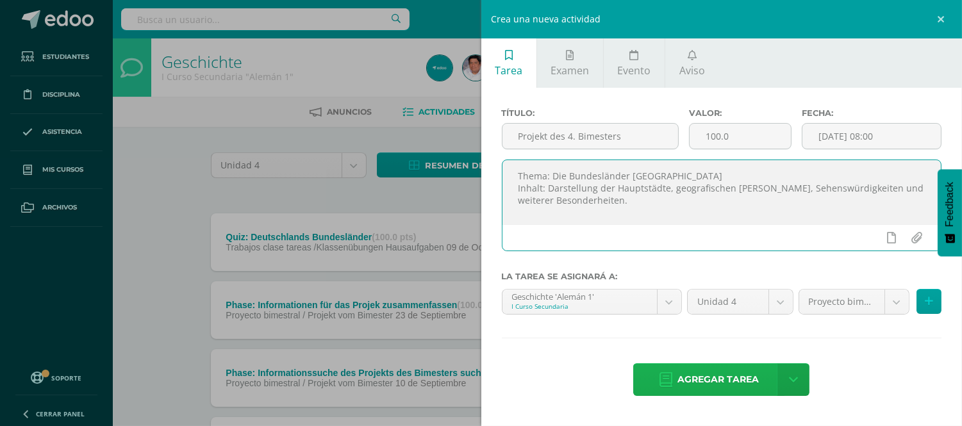
type textarea "Thema: Die Bundesländer [GEOGRAPHIC_DATA] Inhalt: Darstellung der Hauptstädte, …"
click at [721, 374] on span "Agregar tarea" at bounding box center [717, 379] width 81 height 31
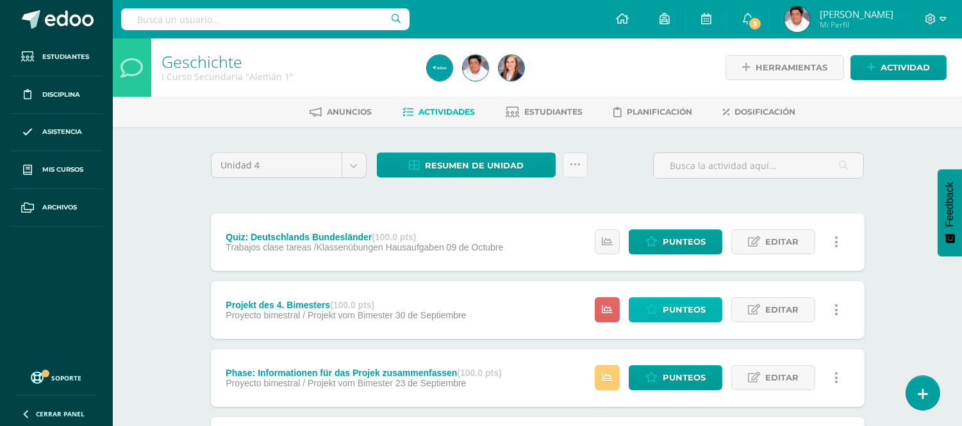
click at [674, 308] on span "Punteos" at bounding box center [684, 310] width 43 height 24
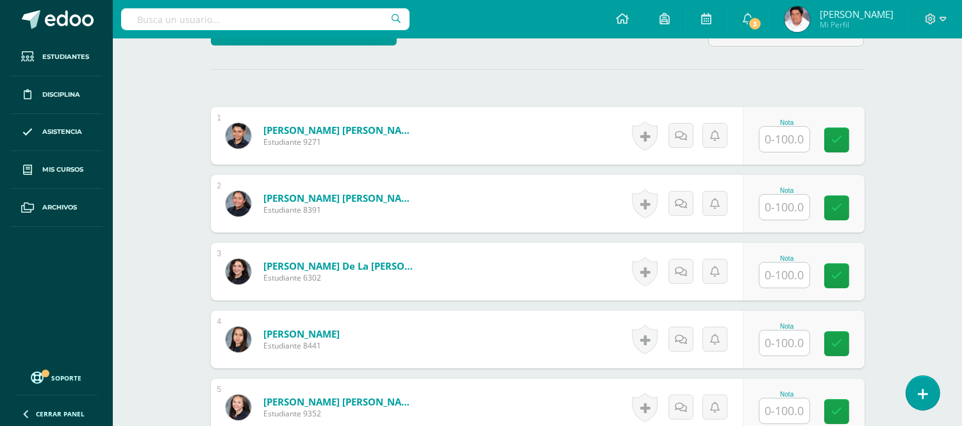
scroll to position [433, 0]
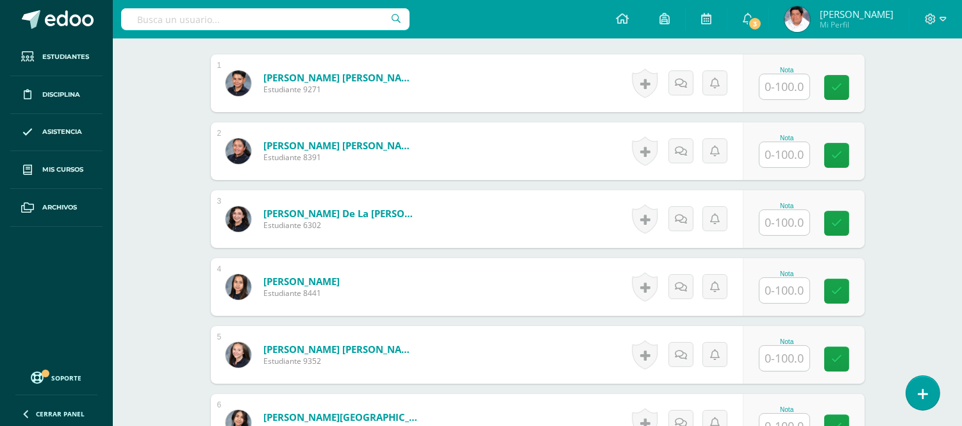
drag, startPoint x: 783, startPoint y: 92, endPoint x: 972, endPoint y: 110, distance: 189.9
click at [783, 92] on input "text" at bounding box center [784, 86] width 50 height 25
type input "78"
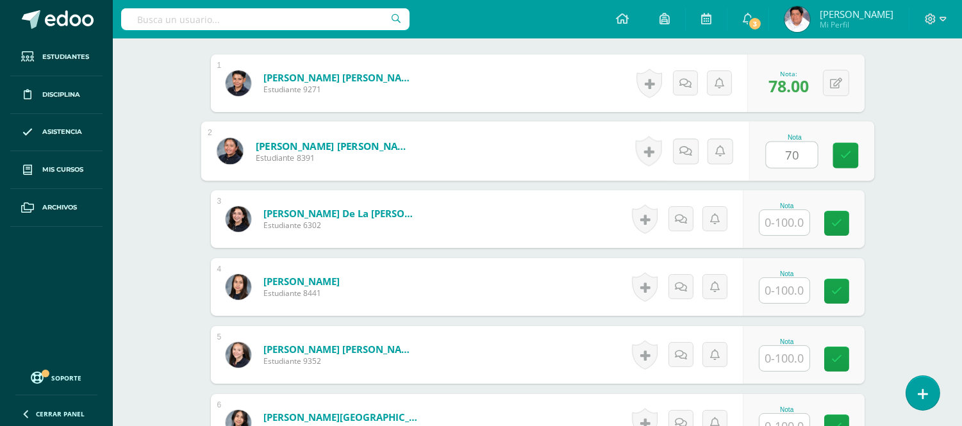
type input "70"
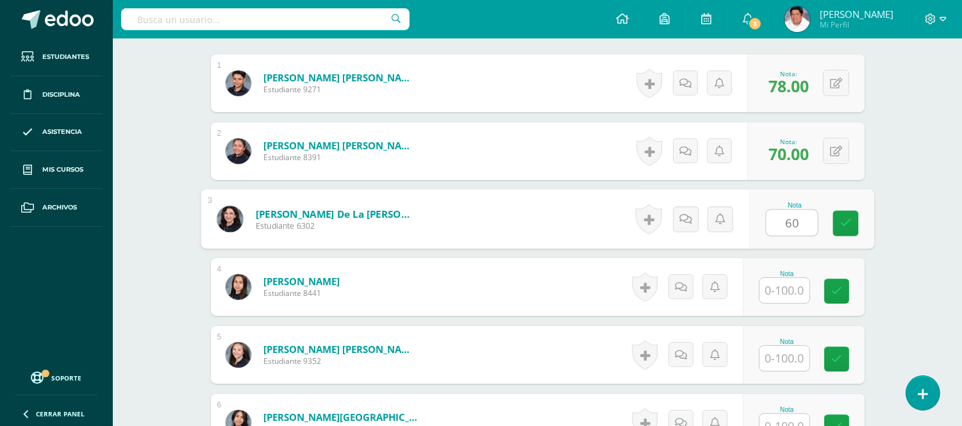
type input "60"
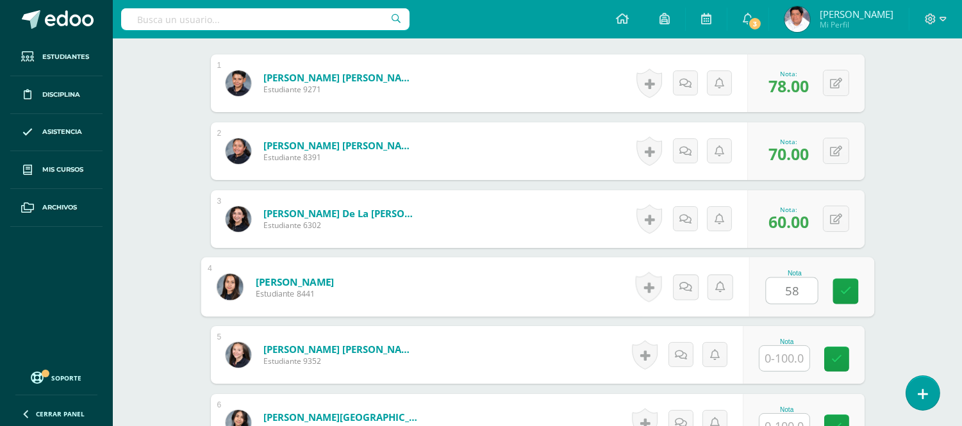
type input "58"
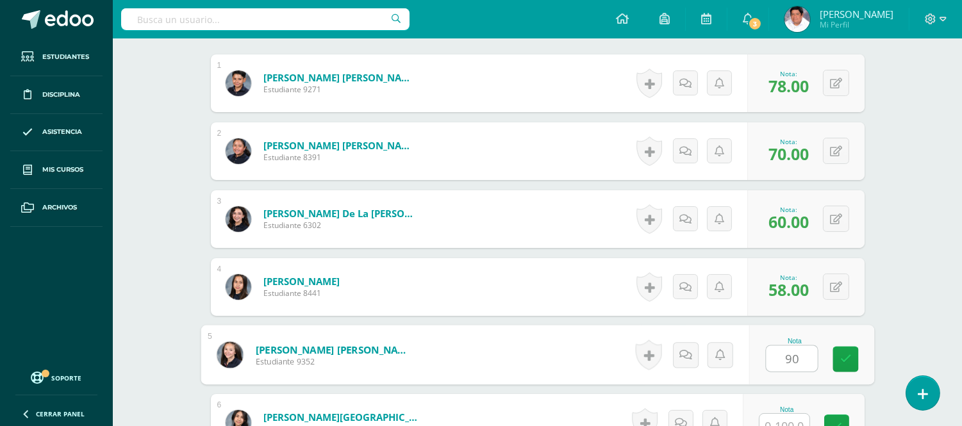
type input "90"
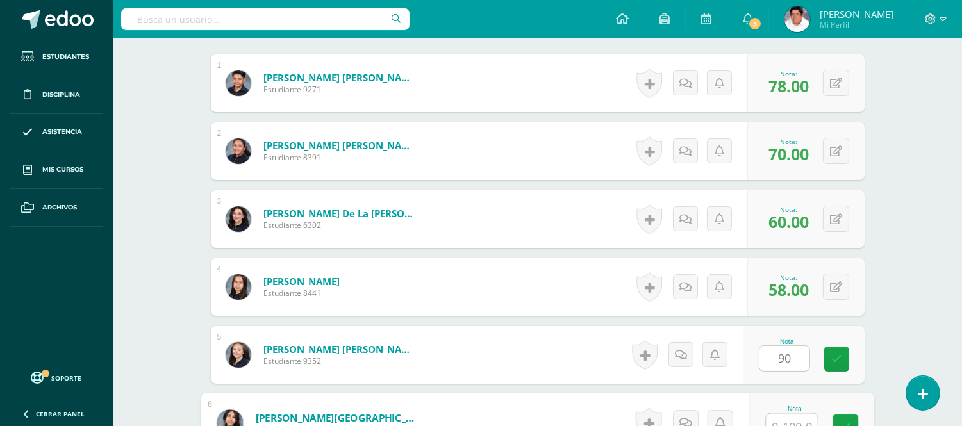
scroll to position [445, 0]
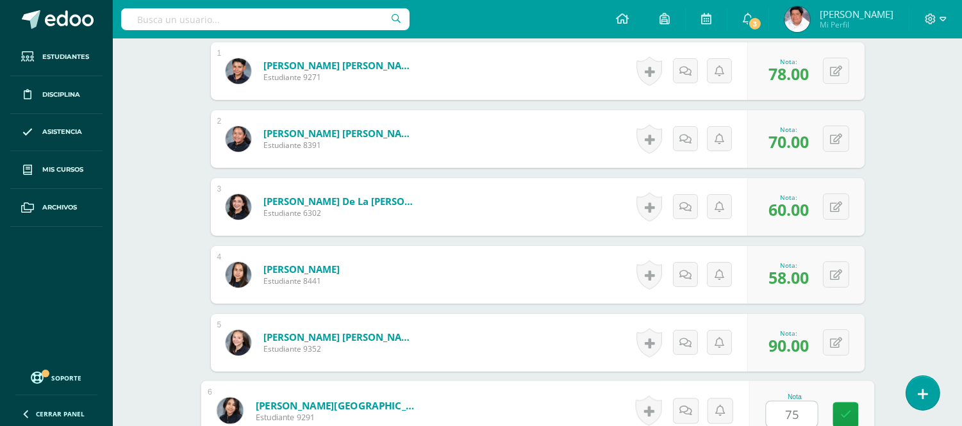
type input "75"
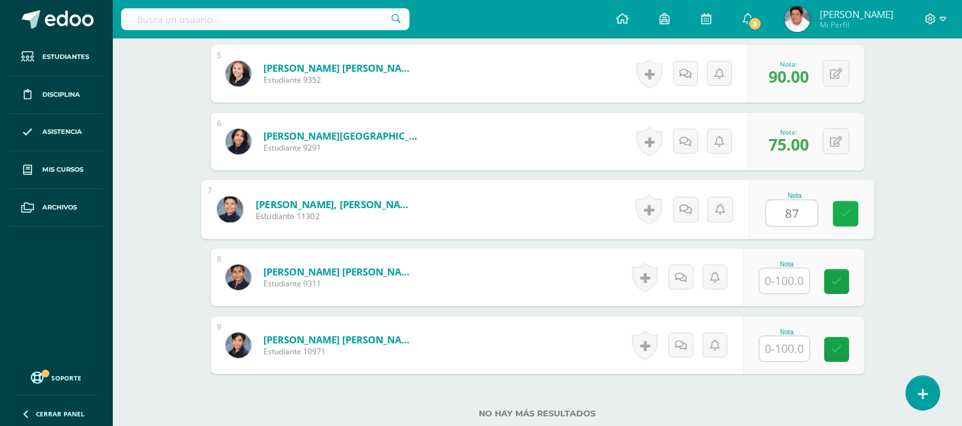
type input "87"
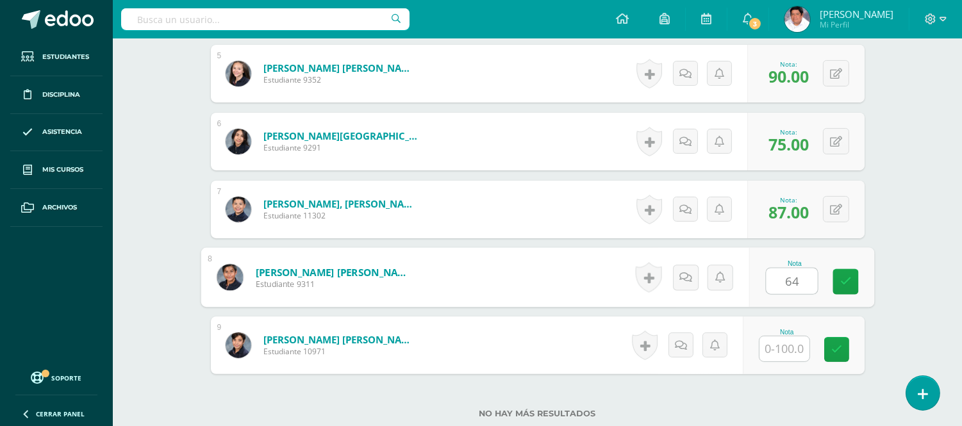
type input "64"
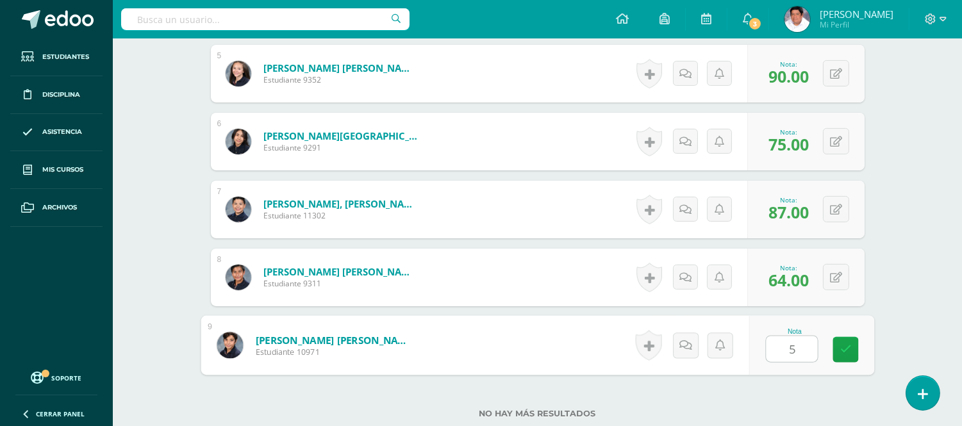
type input "55"
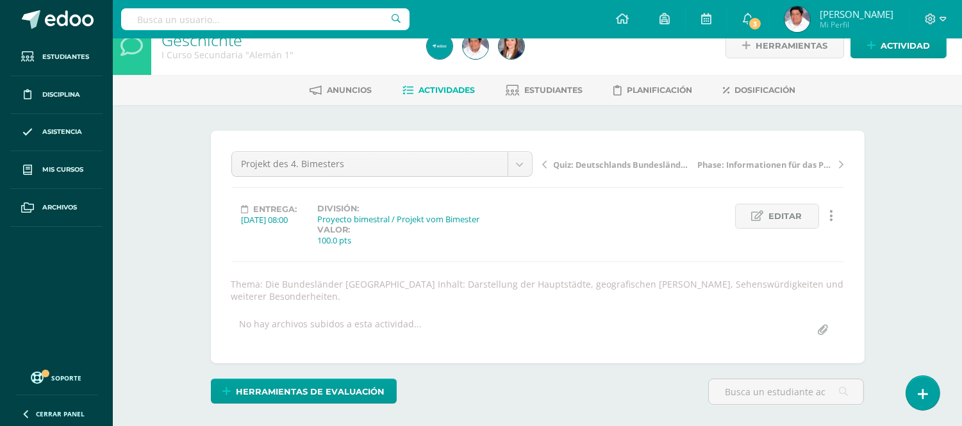
scroll to position [0, 0]
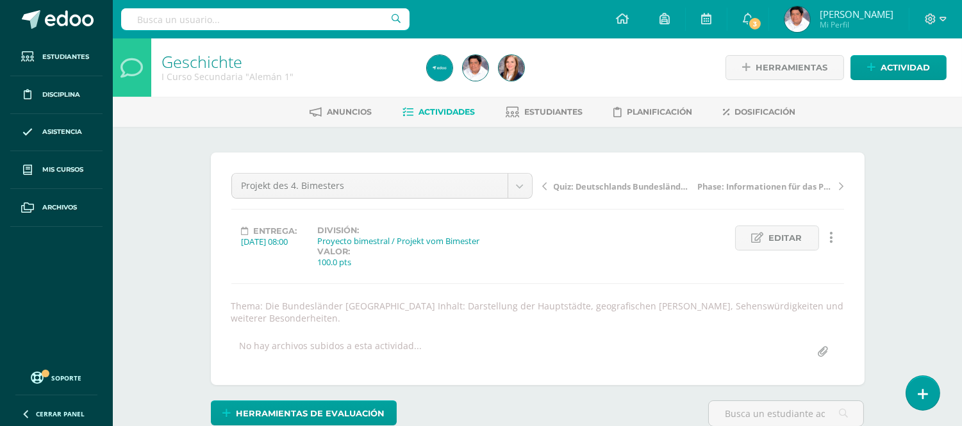
click at [437, 107] on span "Actividades" at bounding box center [447, 112] width 56 height 10
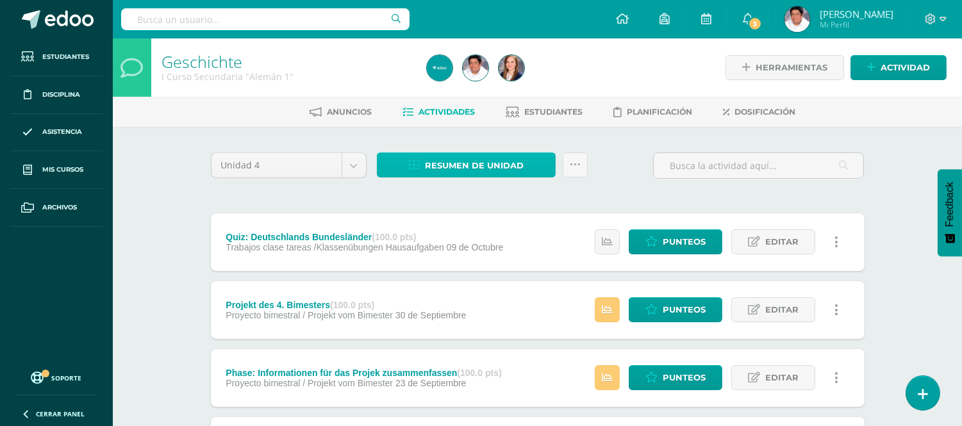
click at [468, 165] on span "Resumen de unidad" at bounding box center [474, 166] width 99 height 24
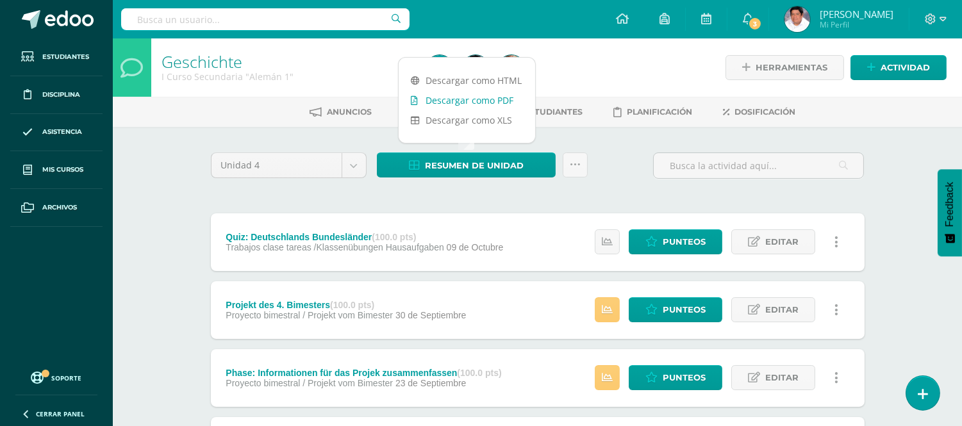
click at [431, 99] on link "Descargar como PDF" at bounding box center [467, 100] width 137 height 20
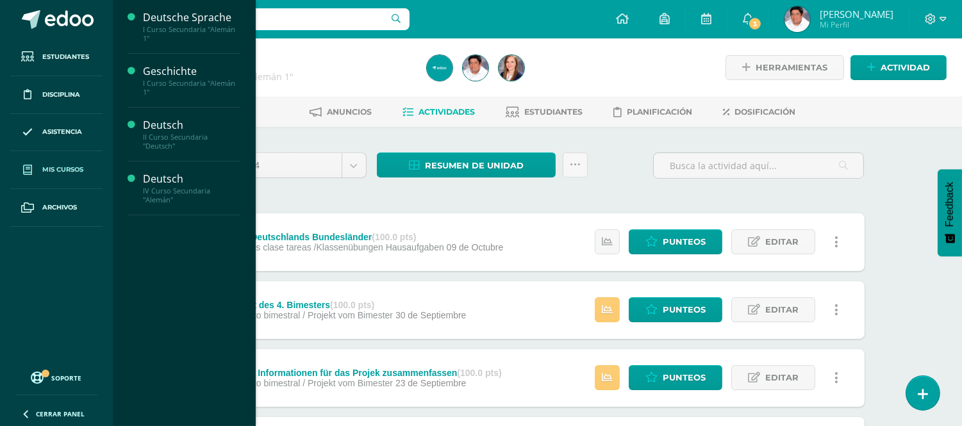
click at [65, 165] on span "Mis cursos" at bounding box center [62, 170] width 41 height 10
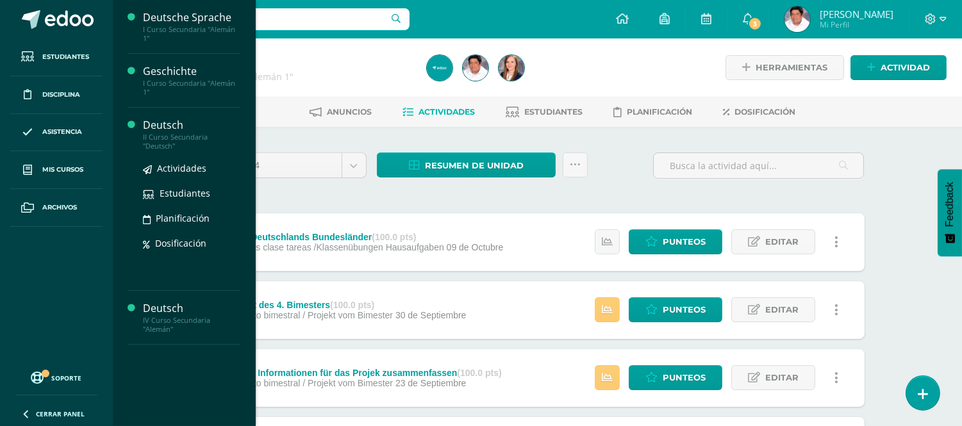
click at [175, 137] on div "II Curso Secundaria "Deutsch"" at bounding box center [191, 142] width 97 height 18
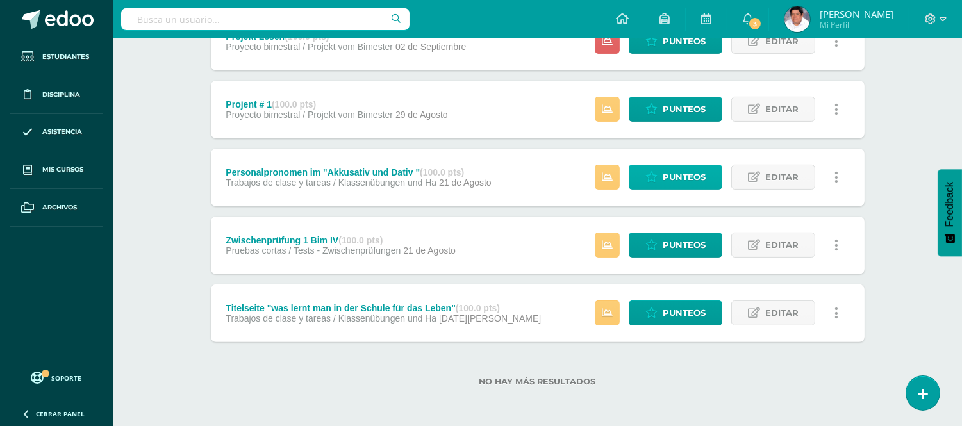
scroll to position [670, 0]
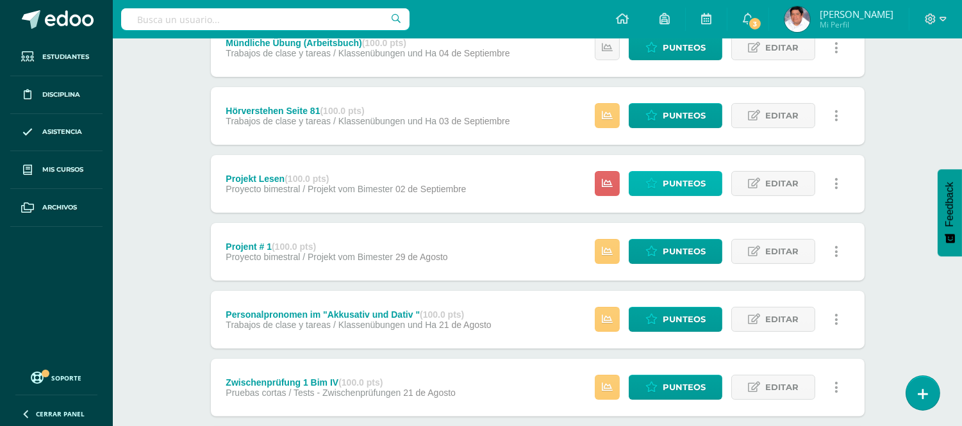
click at [681, 183] on span "Punteos" at bounding box center [684, 184] width 43 height 24
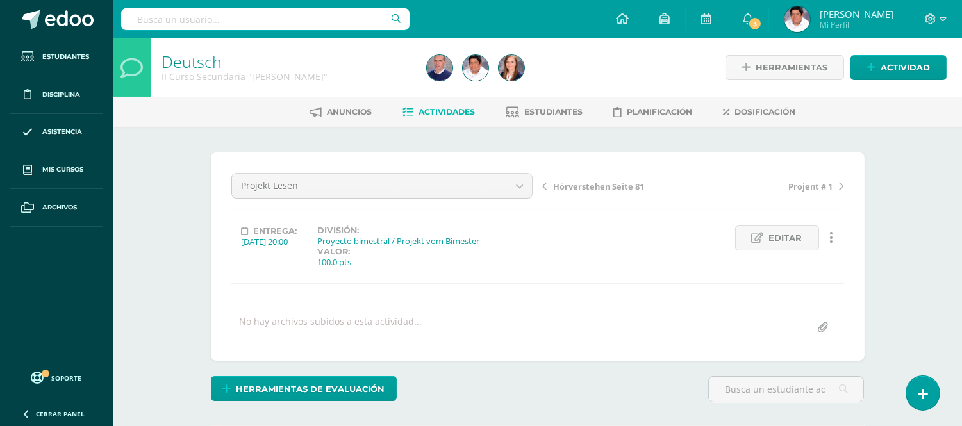
click at [447, 112] on span "Actividades" at bounding box center [447, 112] width 56 height 10
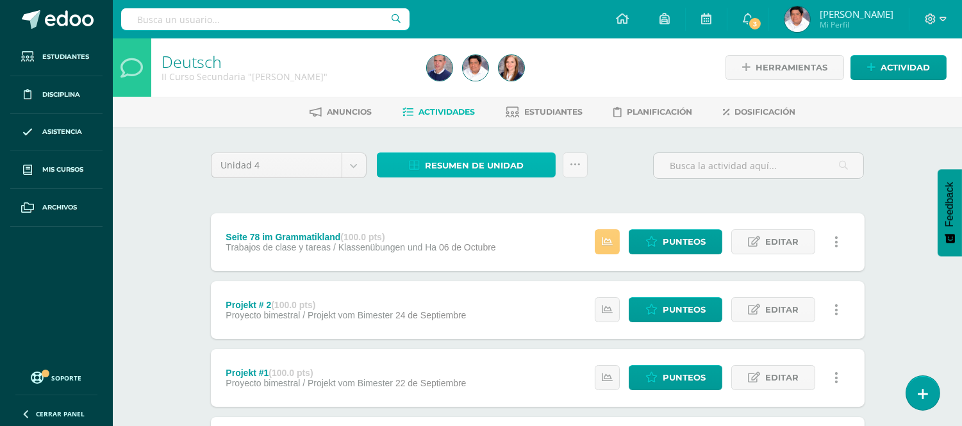
click at [455, 163] on span "Resumen de unidad" at bounding box center [474, 166] width 99 height 24
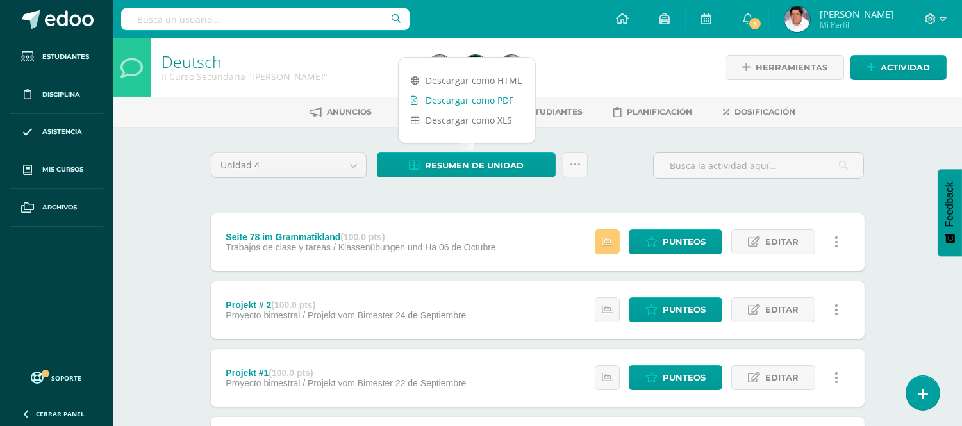
click at [459, 101] on link "Descargar como PDF" at bounding box center [467, 100] width 137 height 20
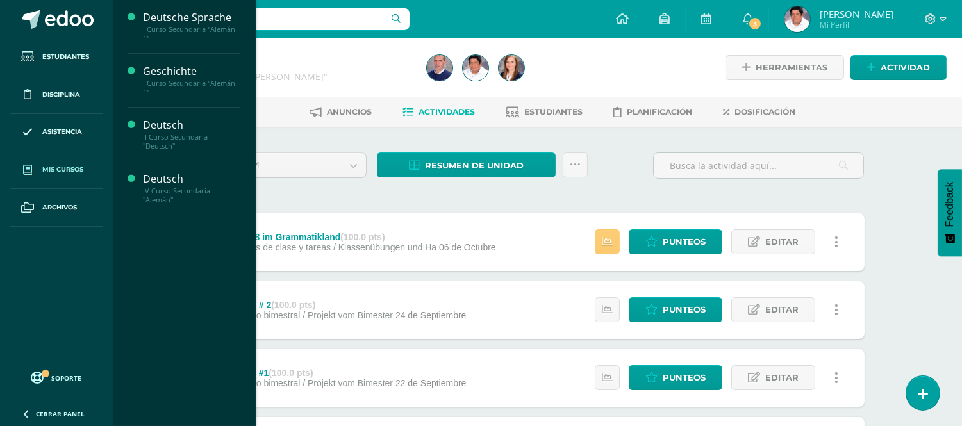
click at [53, 171] on span "Mis cursos" at bounding box center [62, 170] width 41 height 10
click at [146, 175] on div "Deutsch" at bounding box center [191, 179] width 97 height 15
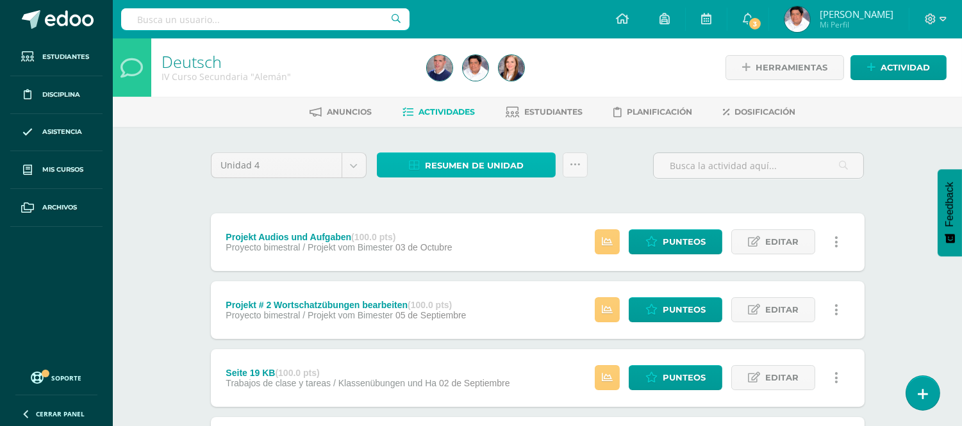
click at [481, 165] on span "Resumen de unidad" at bounding box center [474, 166] width 99 height 24
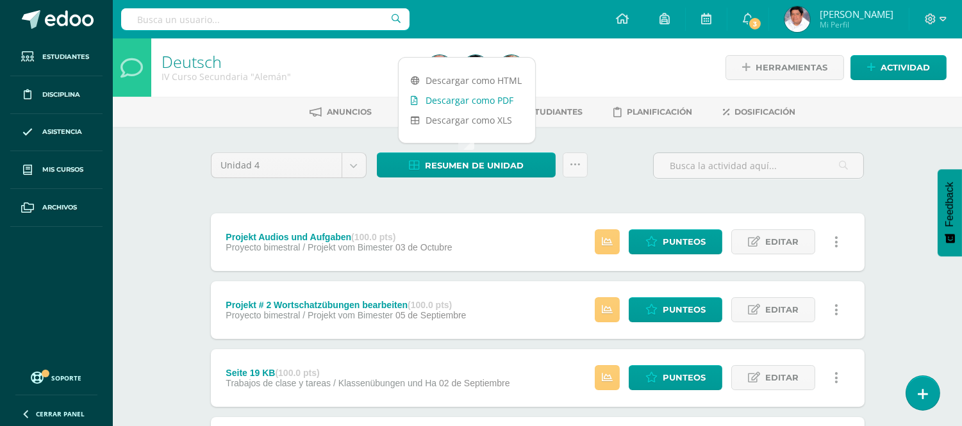
click at [481, 101] on link "Descargar como PDF" at bounding box center [467, 100] width 137 height 20
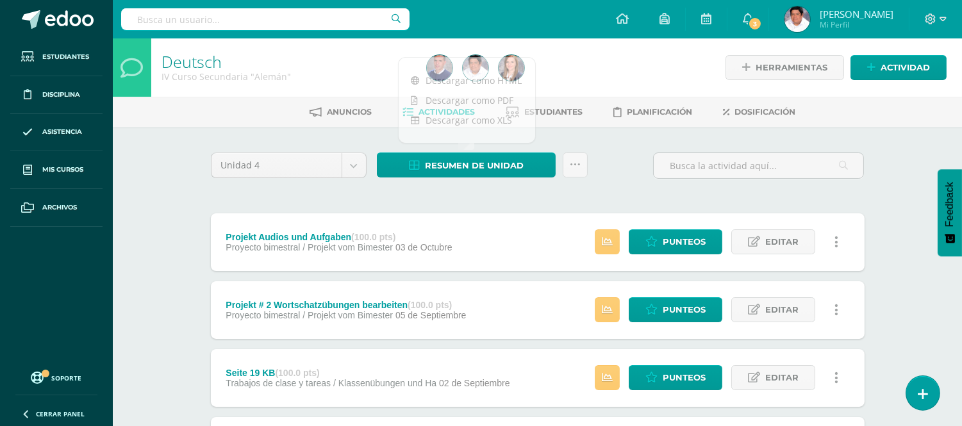
click at [937, 12] on div at bounding box center [935, 19] width 53 height 38
click at [942, 18] on icon at bounding box center [943, 19] width 7 height 12
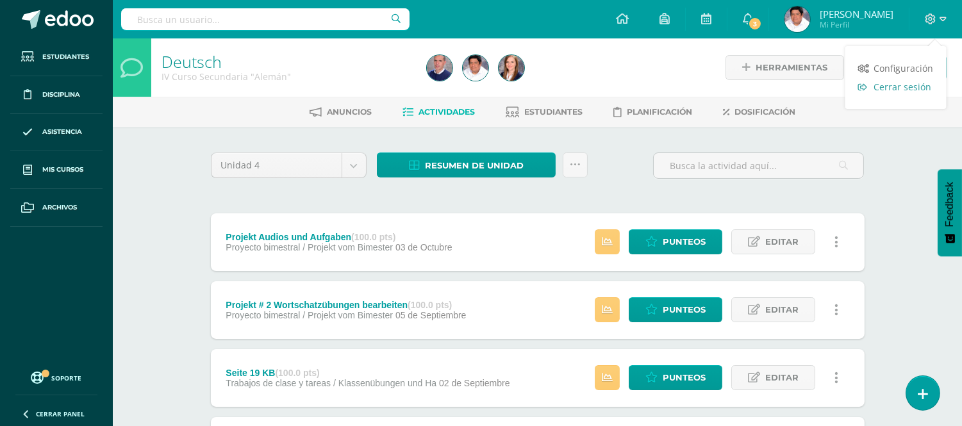
click at [898, 85] on span "Cerrar sesión" at bounding box center [903, 87] width 58 height 12
